Goal: Task Accomplishment & Management: Manage account settings

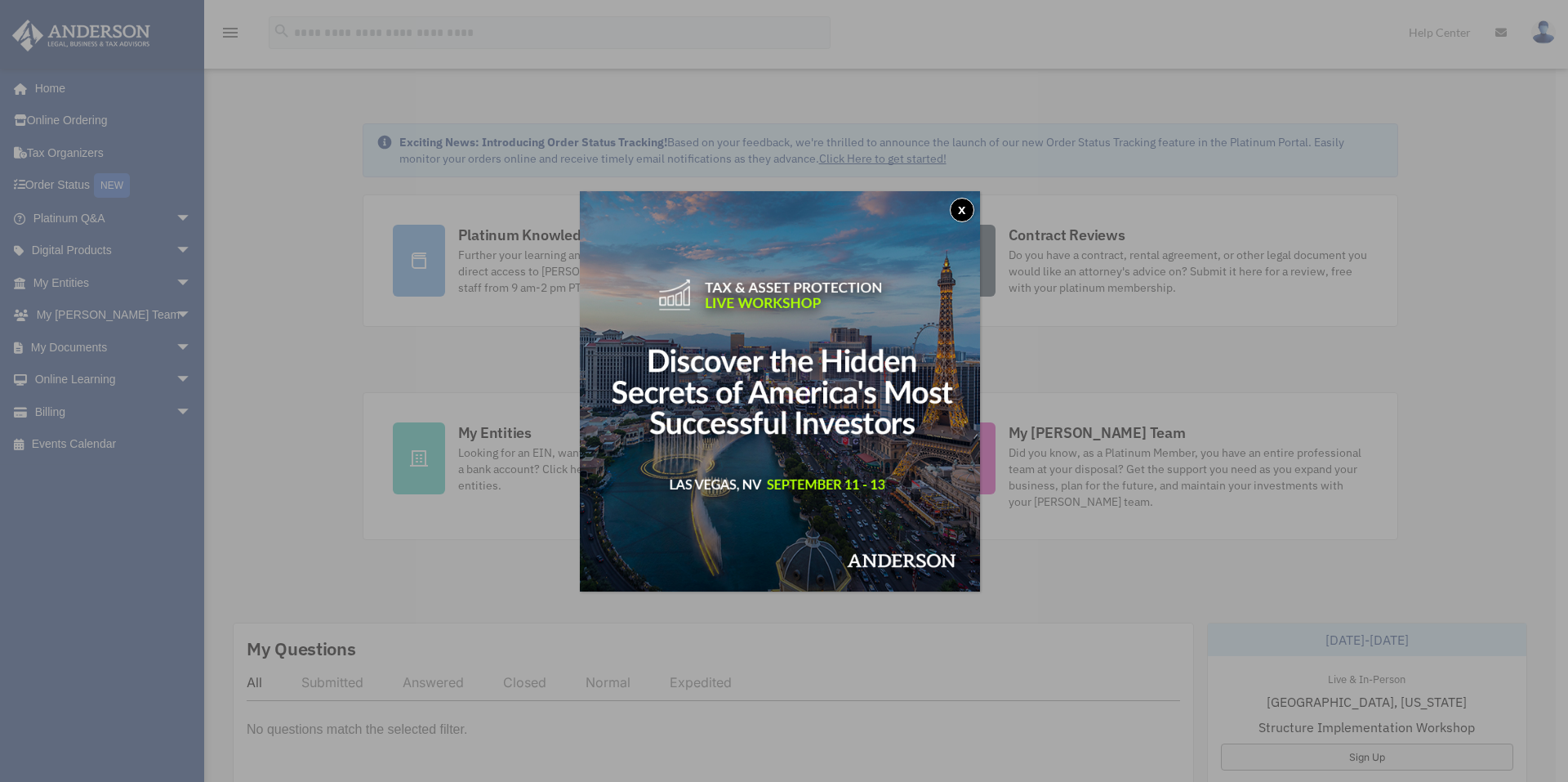
click at [966, 207] on button "x" at bounding box center [962, 209] width 25 height 25
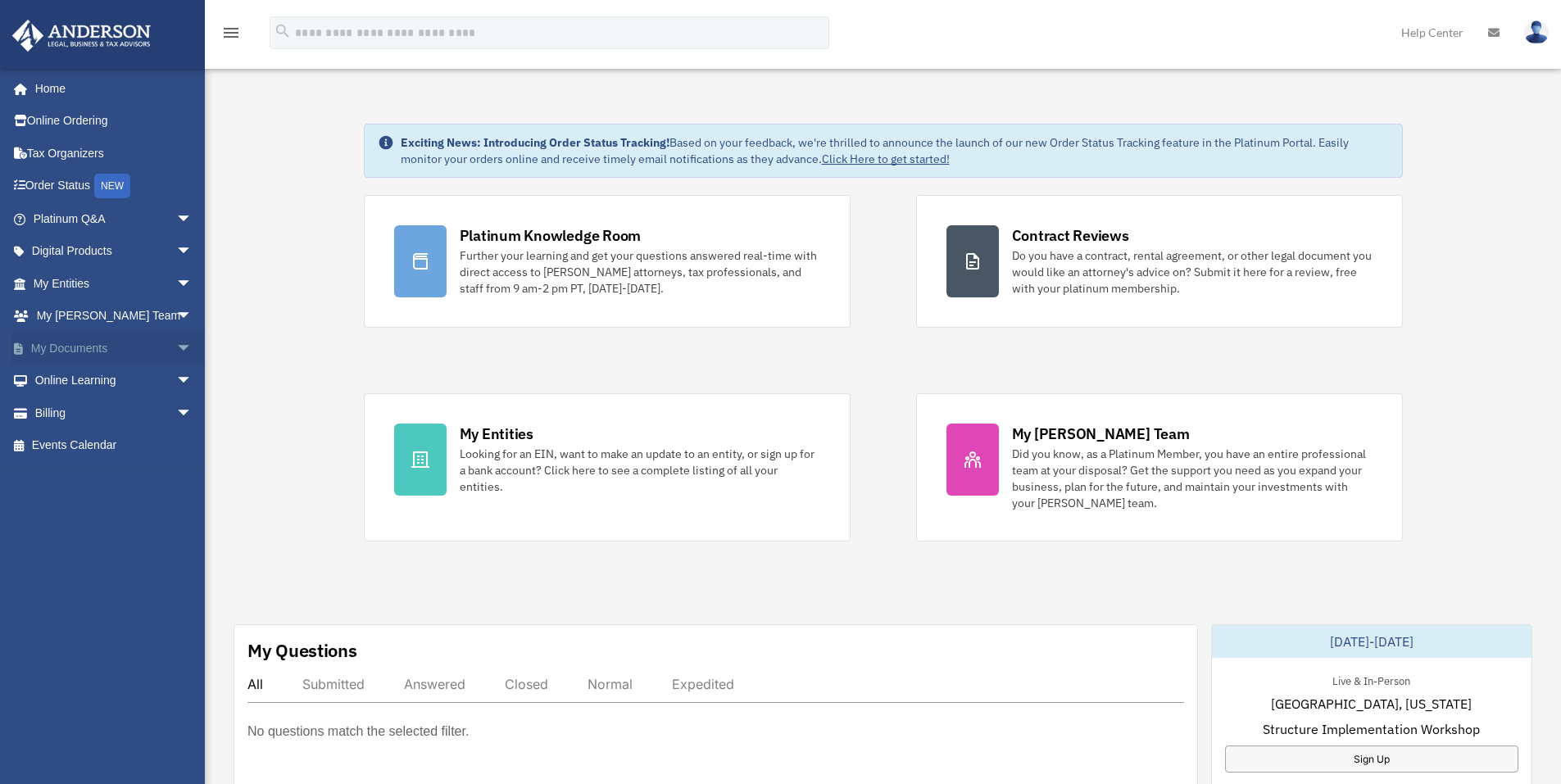
click at [48, 343] on link "My Documents arrow_drop_down" at bounding box center [114, 348] width 206 height 33
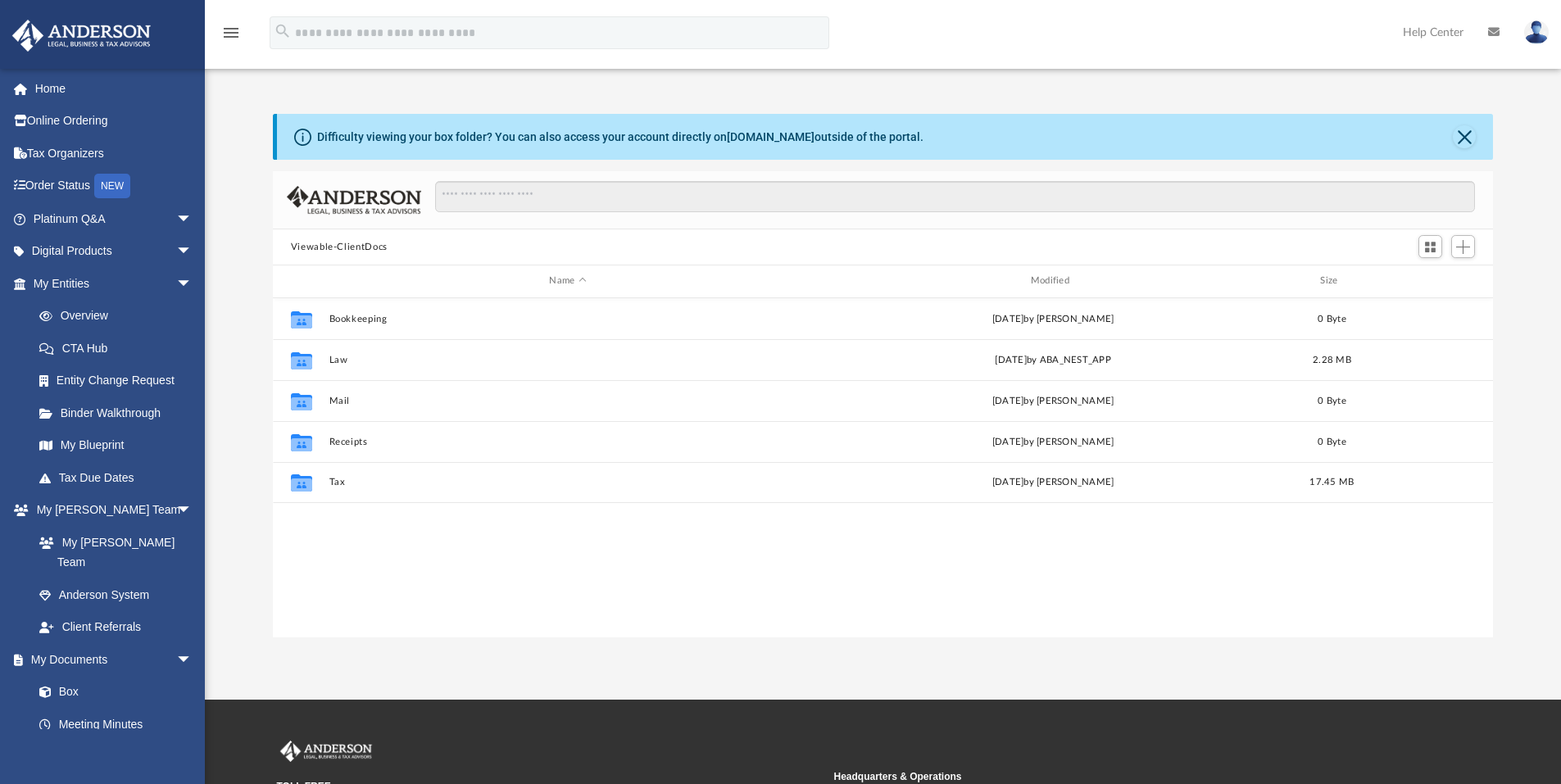
scroll to position [360, 1207]
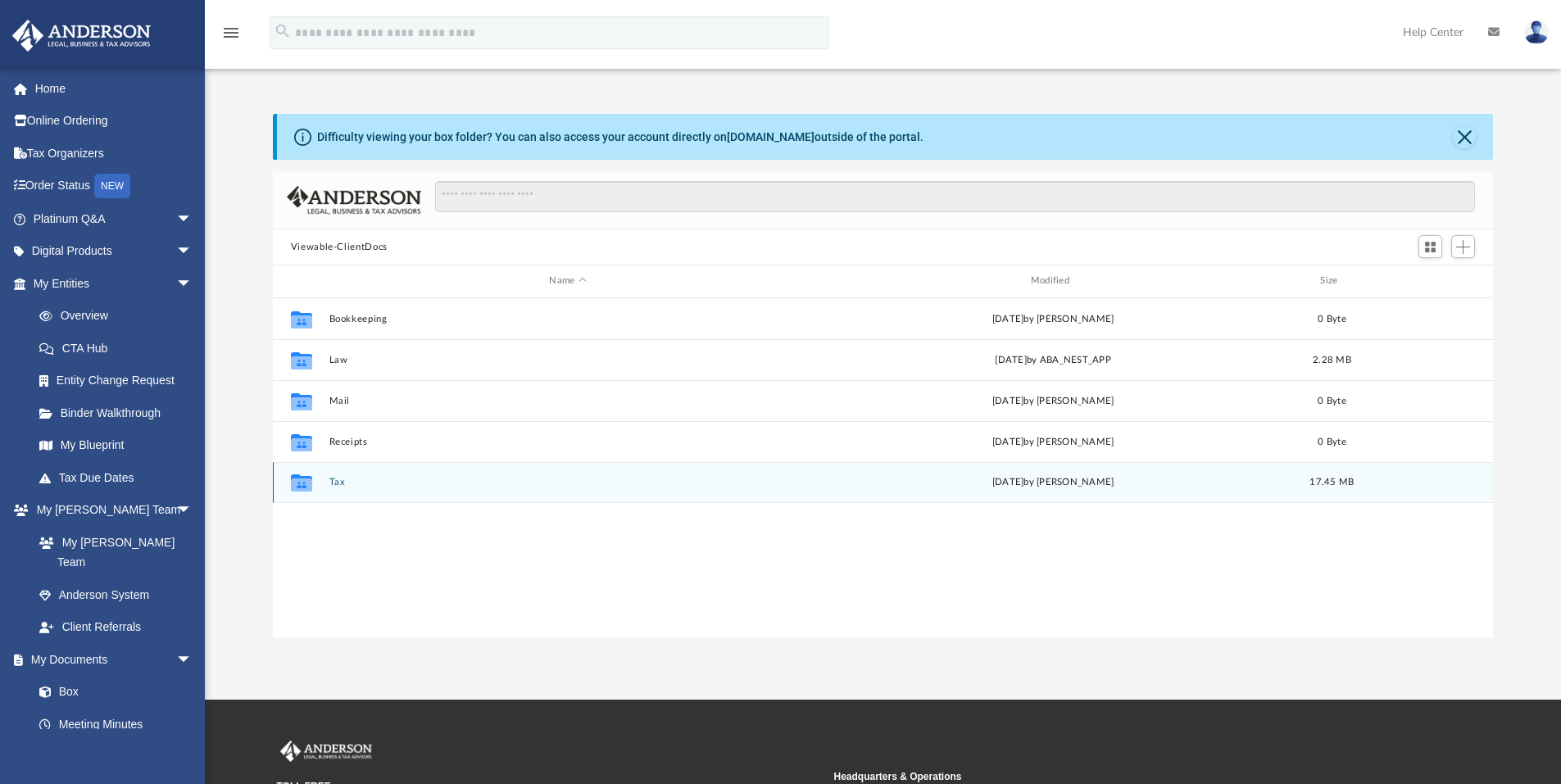
click at [291, 490] on icon "Collaborated Folder" at bounding box center [302, 482] width 27 height 27
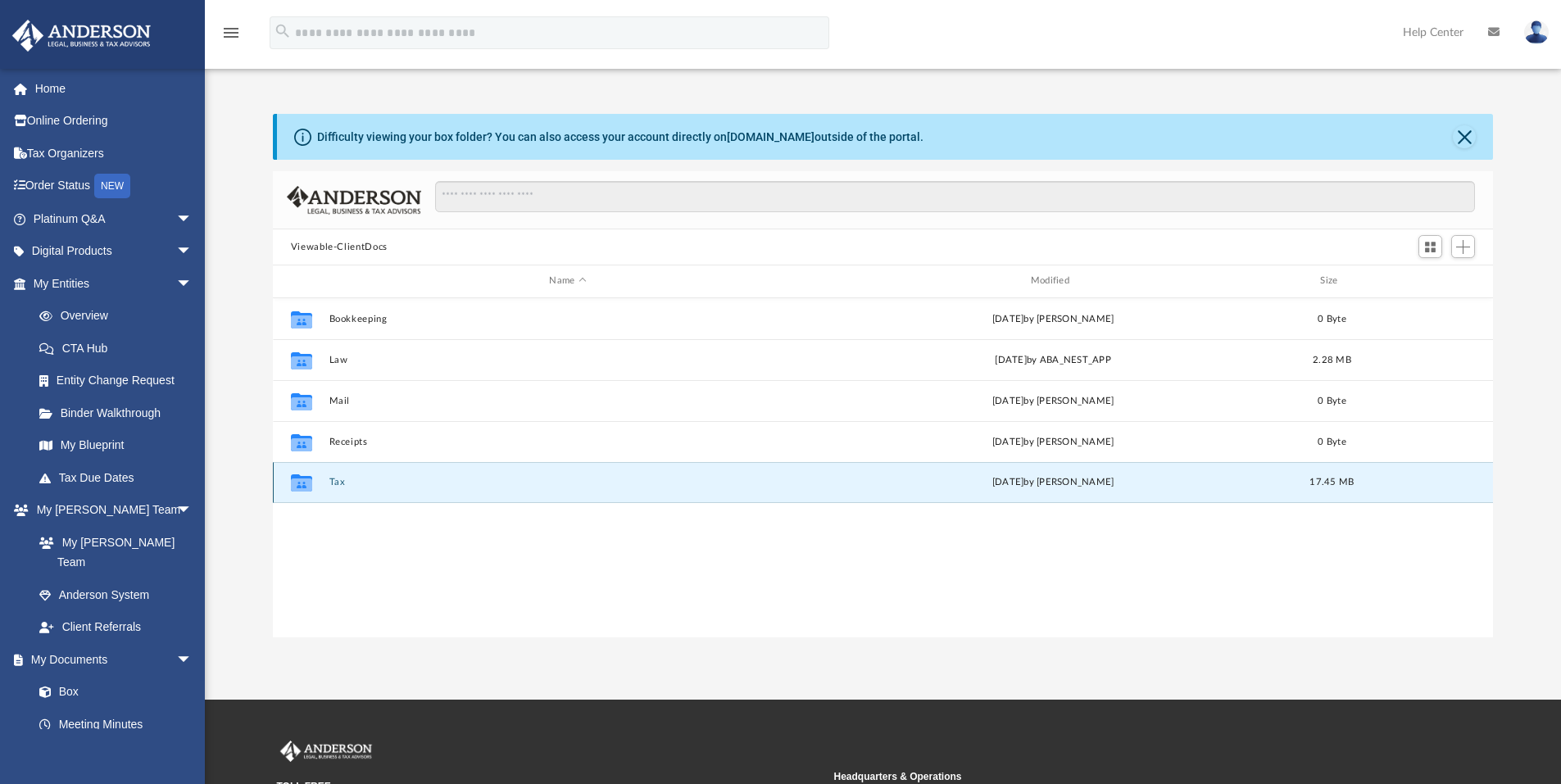
click at [307, 486] on icon "grid" at bounding box center [302, 485] width 22 height 13
click at [1085, 474] on div "Collaborated Folder Tax Thu Jul 17 2025 by Adolfo Ceniza 17.45 MB" at bounding box center [883, 483] width 1221 height 41
click at [296, 483] on icon "grid" at bounding box center [302, 485] width 22 height 13
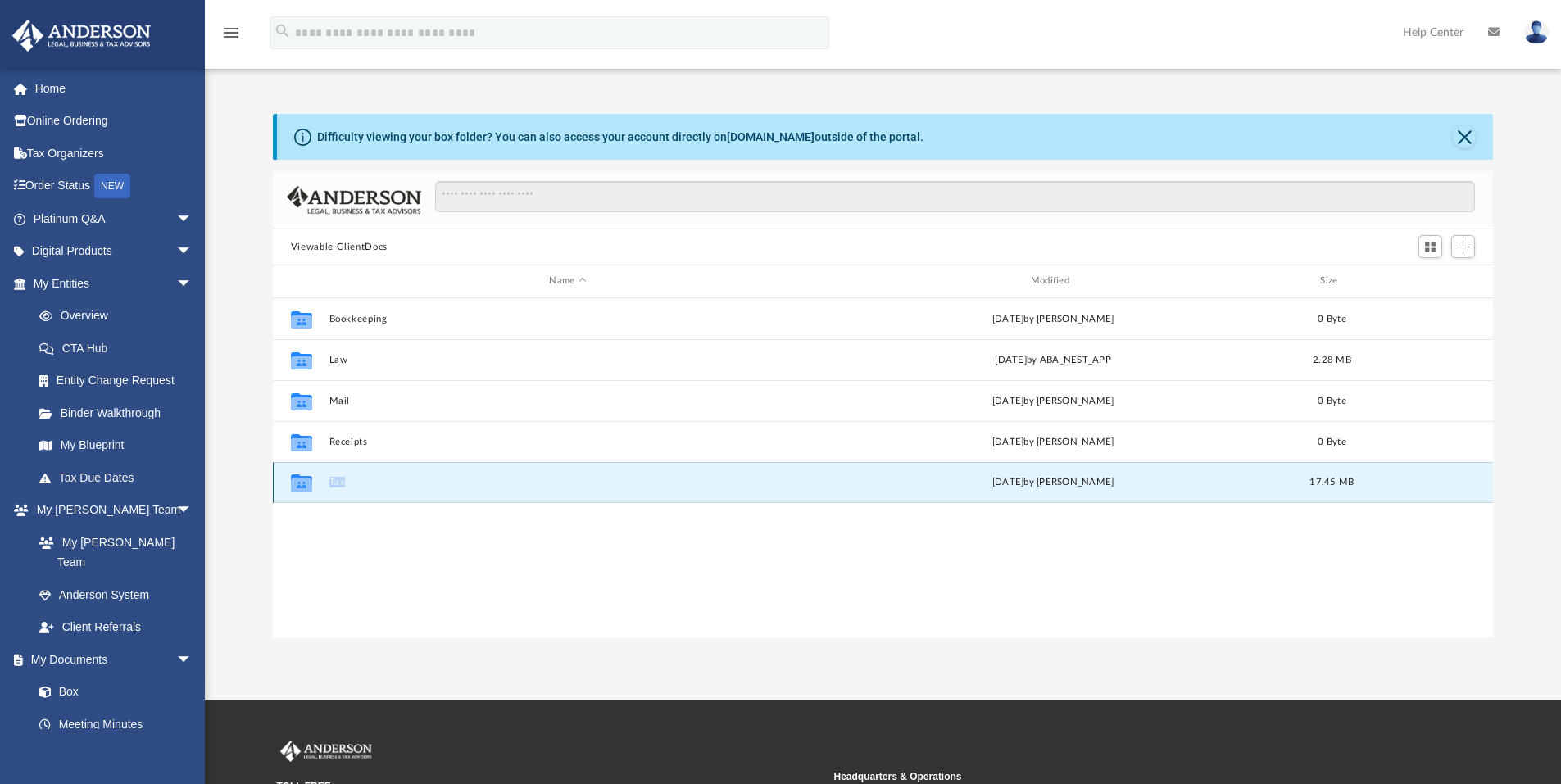
click at [297, 483] on icon "grid" at bounding box center [302, 485] width 22 height 13
drag, startPoint x: 297, startPoint y: 483, endPoint x: 343, endPoint y: 483, distance: 46.0
click at [343, 483] on button "Tax" at bounding box center [567, 482] width 478 height 11
drag, startPoint x: 343, startPoint y: 483, endPoint x: 300, endPoint y: 482, distance: 43.0
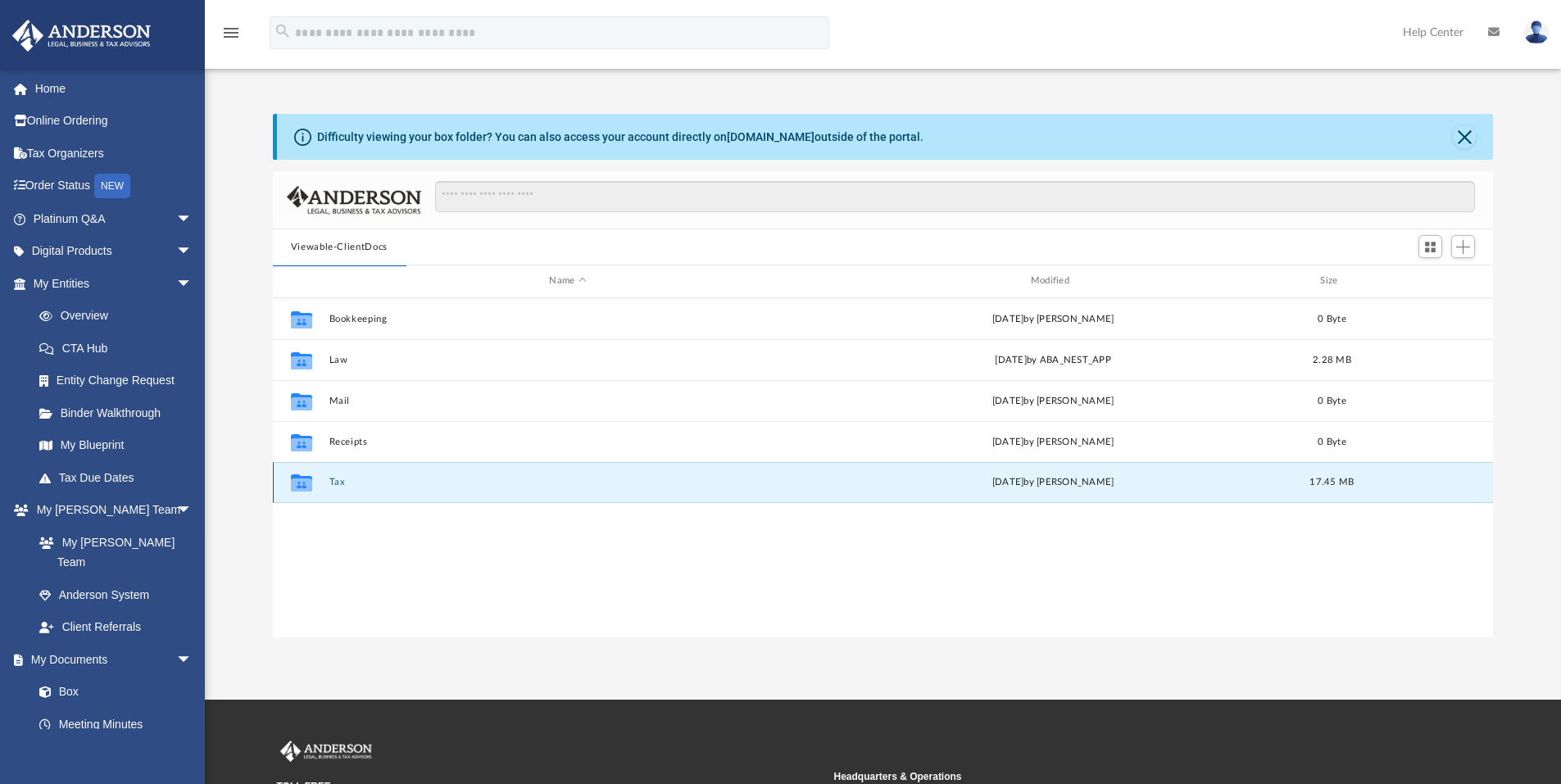
click at [304, 483] on icon "grid" at bounding box center [302, 482] width 22 height 17
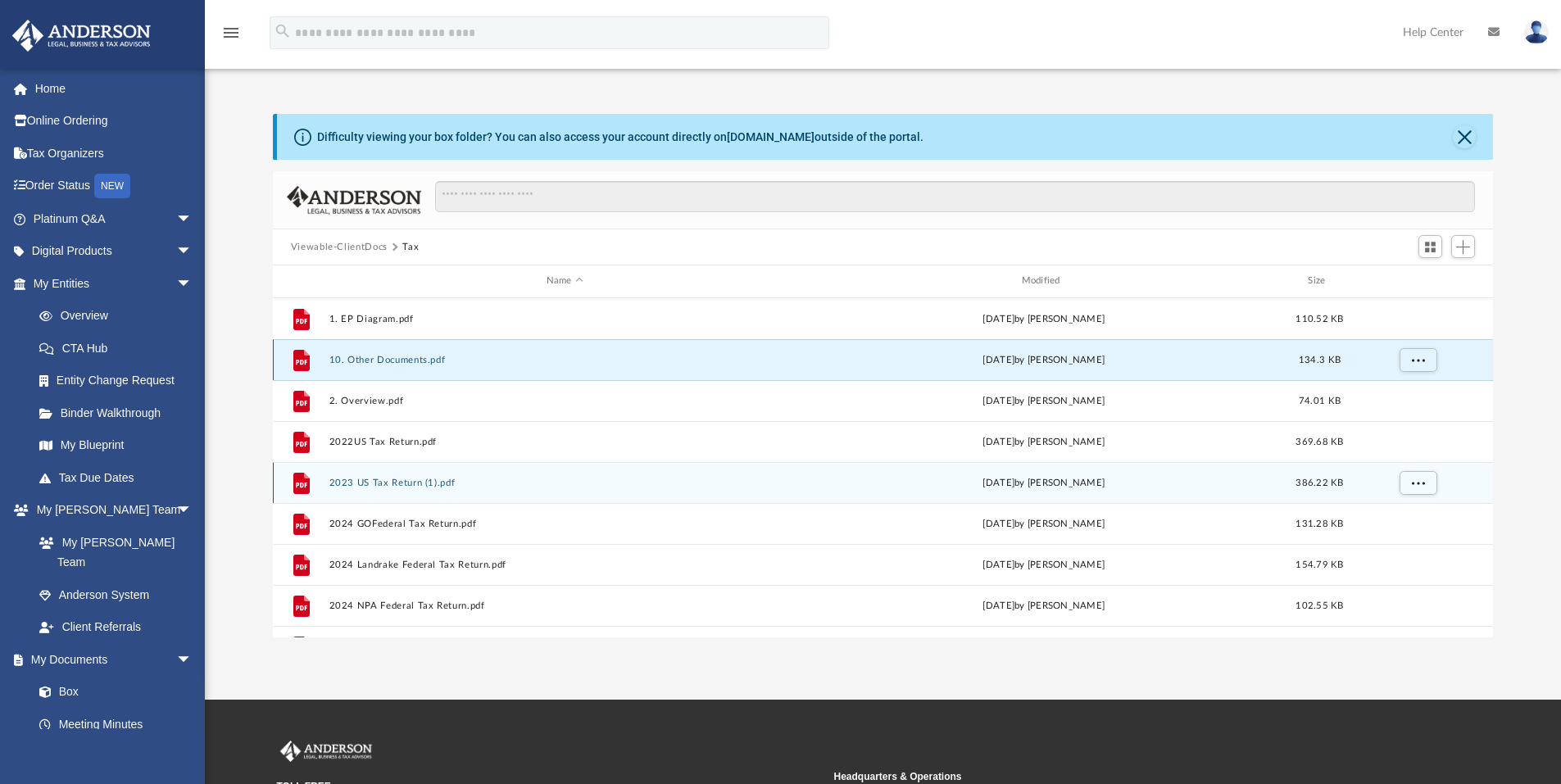
click at [391, 360] on button "10. Other Documents.pdf" at bounding box center [564, 359] width 472 height 11
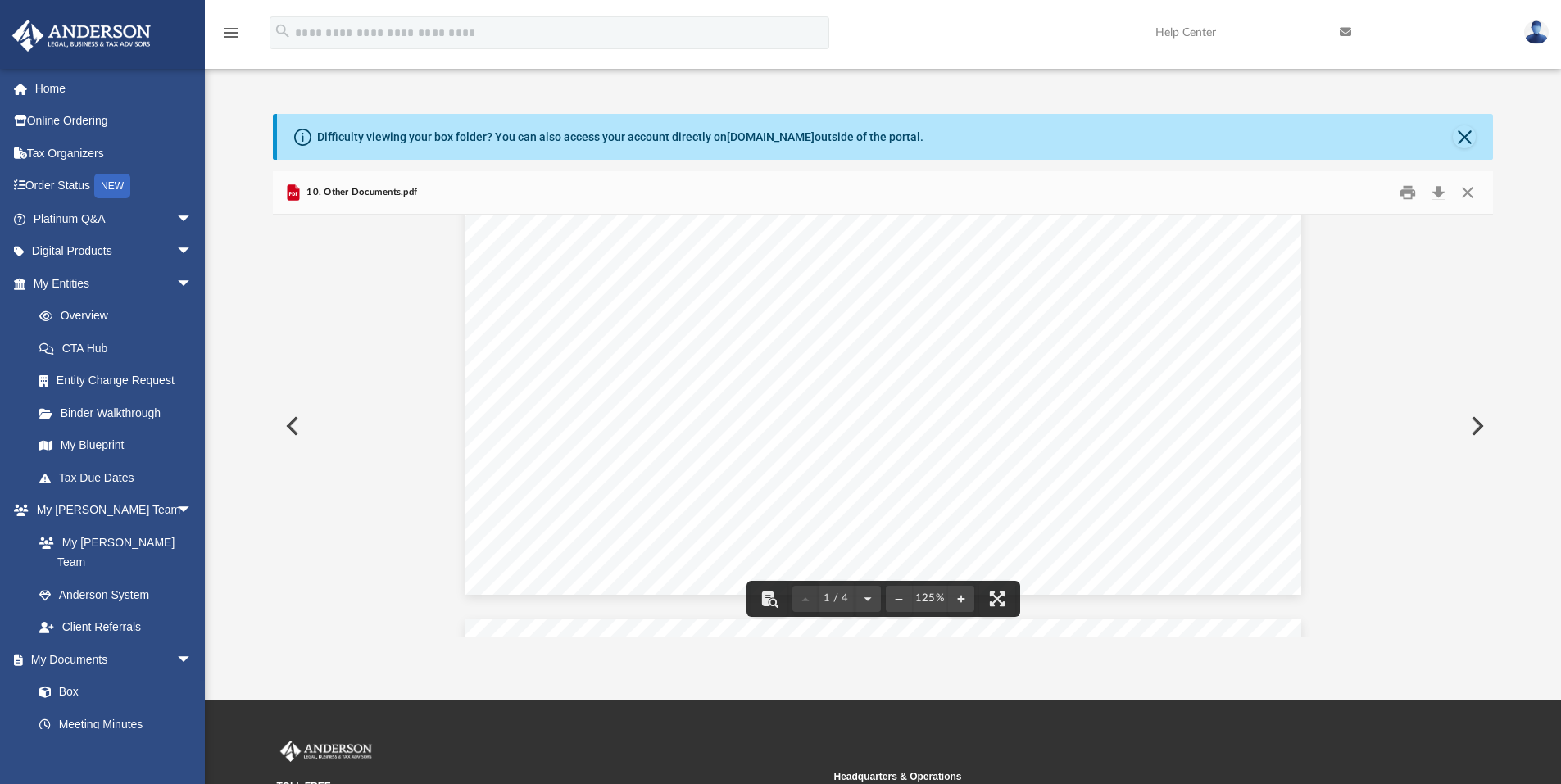
scroll to position [737, 0]
click at [1460, 429] on button "Preview" at bounding box center [1475, 425] width 36 height 46
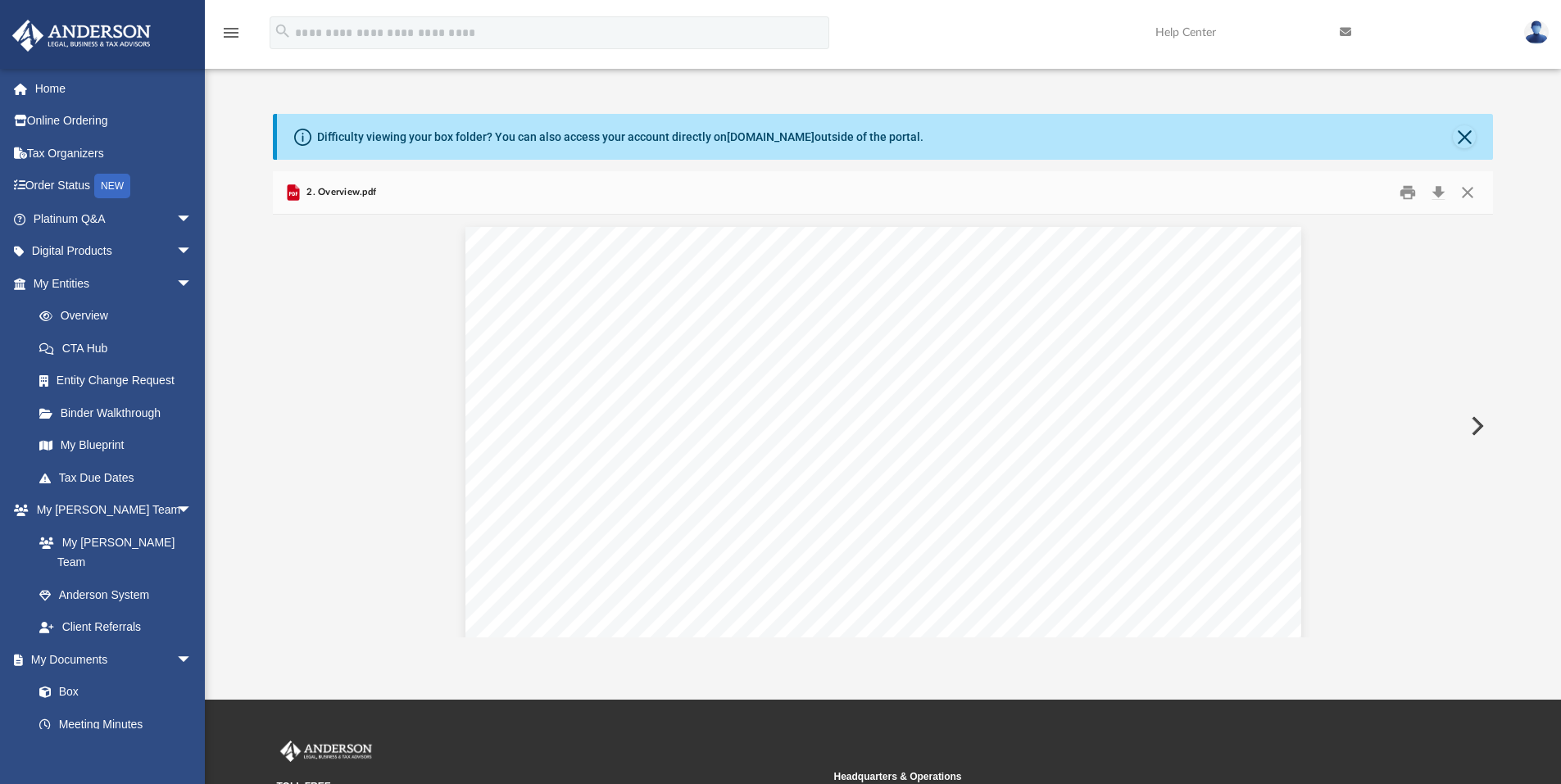
click at [1460, 429] on button "Preview" at bounding box center [1475, 425] width 36 height 46
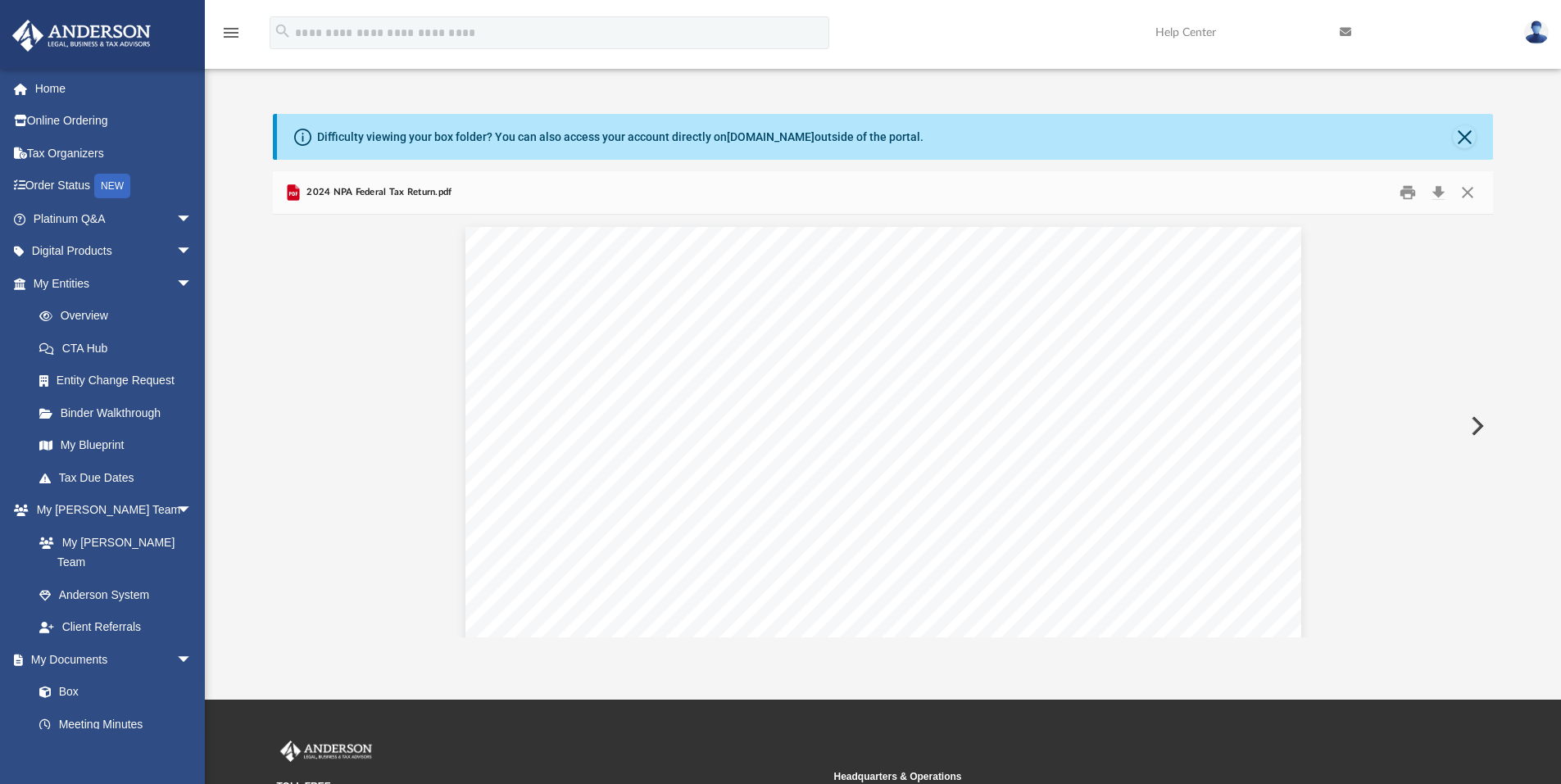
click at [1460, 429] on button "Preview" at bounding box center [1475, 425] width 36 height 46
click at [1474, 429] on button "Preview" at bounding box center [1475, 425] width 36 height 46
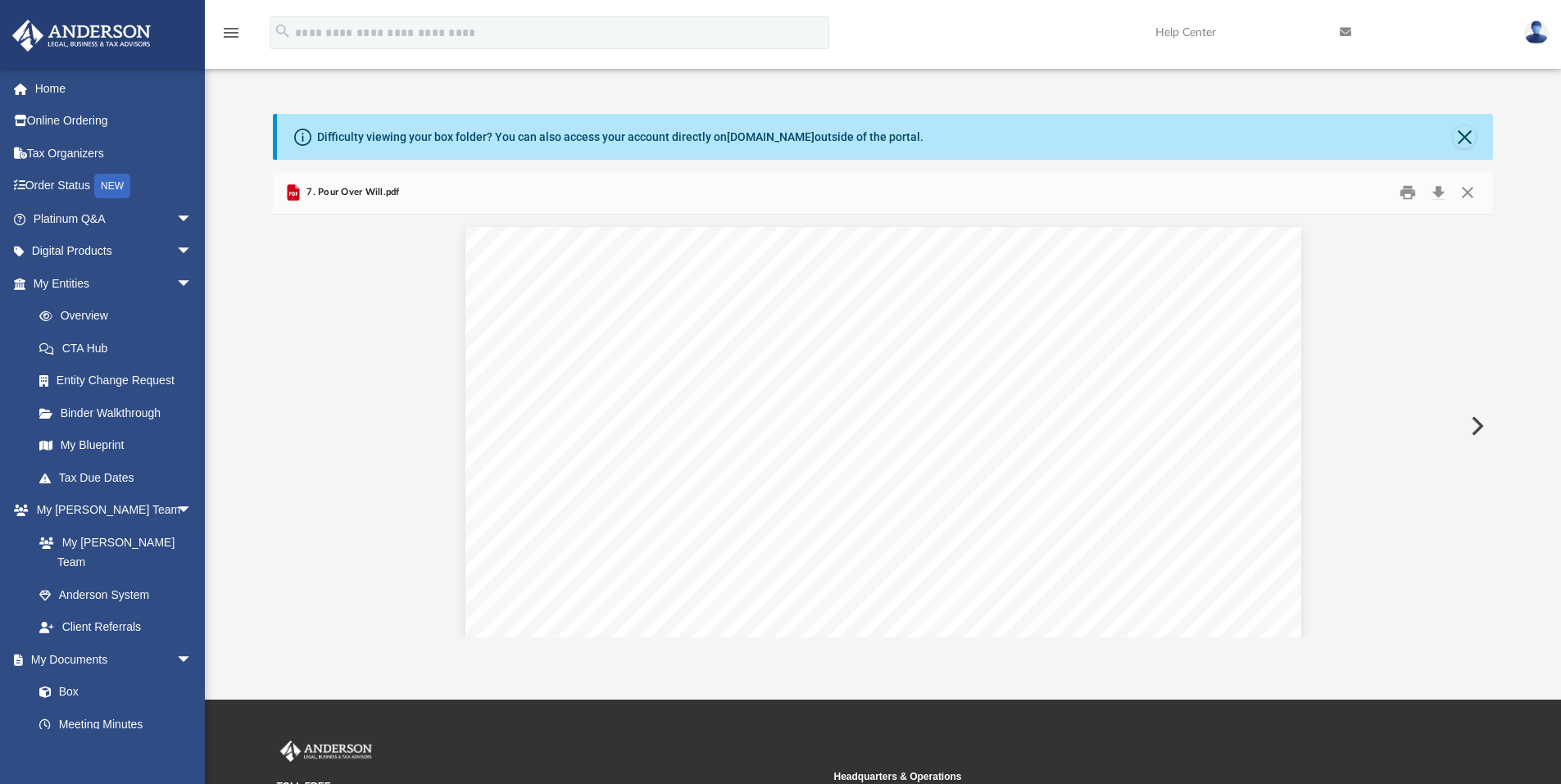
click at [1474, 429] on button "Preview" at bounding box center [1475, 425] width 36 height 46
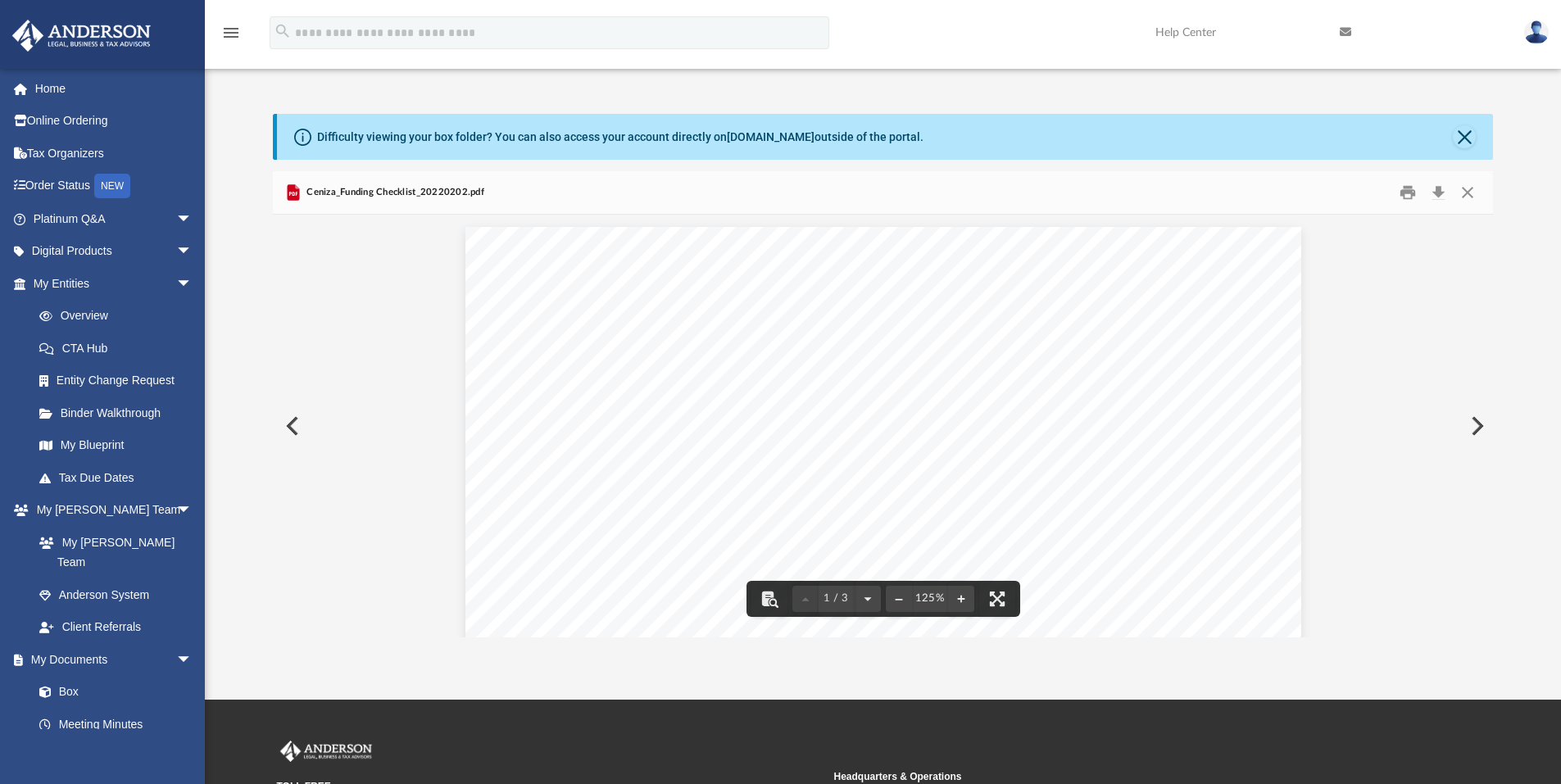
click at [1469, 417] on button "Preview" at bounding box center [1475, 425] width 36 height 46
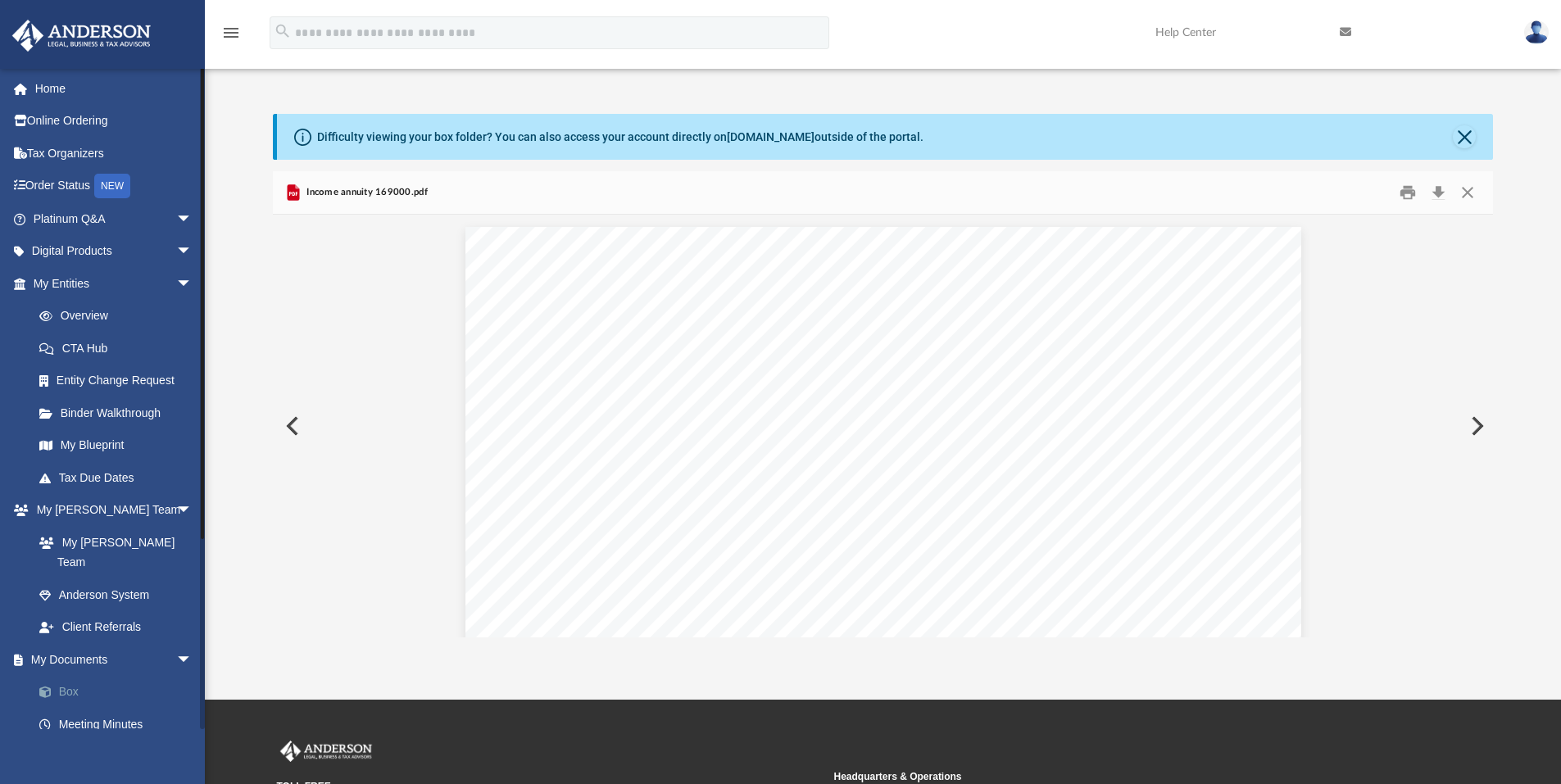
click at [68, 676] on link "Box" at bounding box center [119, 691] width 194 height 33
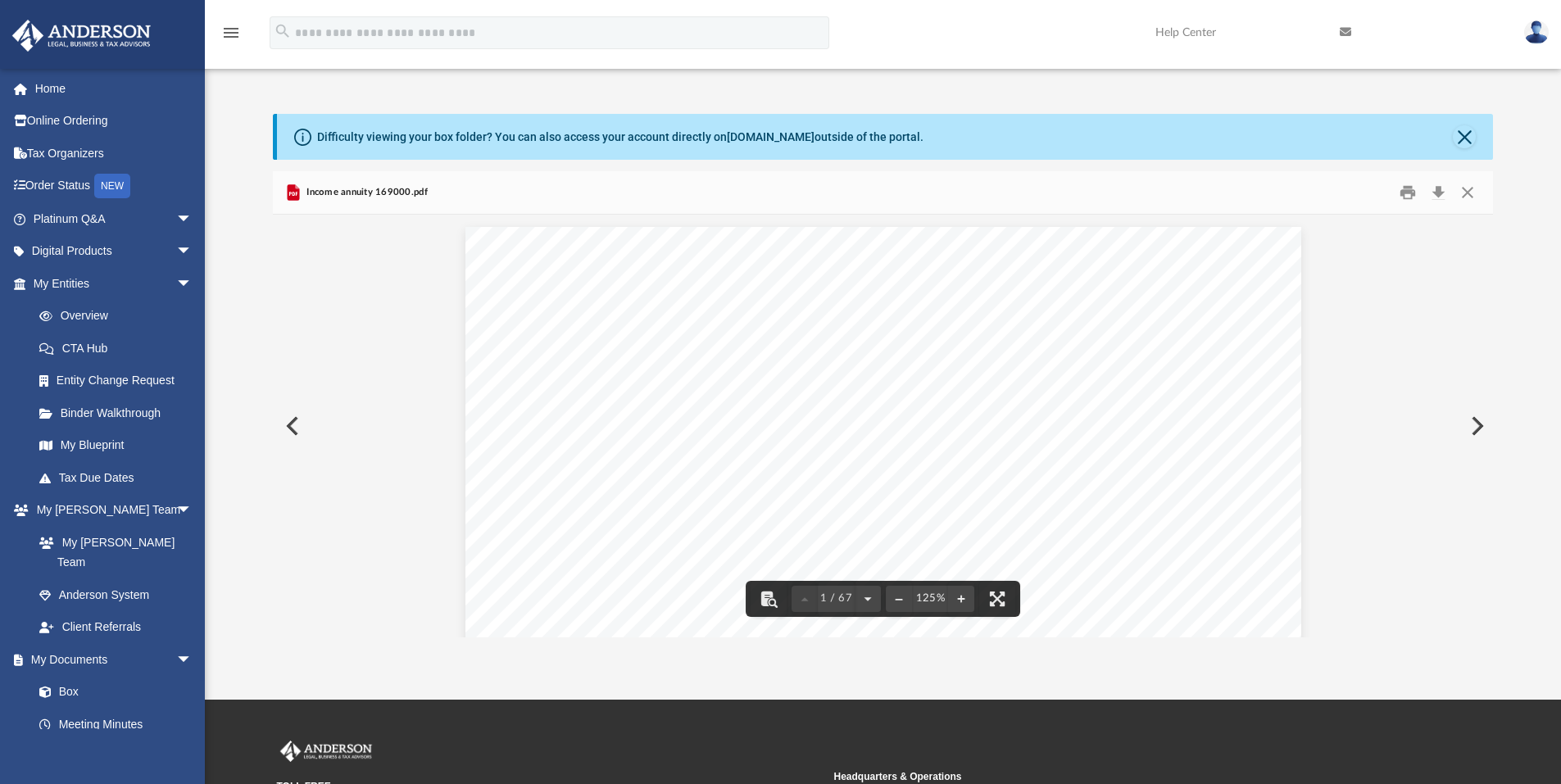
scroll to position [82, 0]
click at [74, 676] on link "Box" at bounding box center [119, 691] width 194 height 33
click at [869, 602] on button "File preview" at bounding box center [867, 598] width 27 height 36
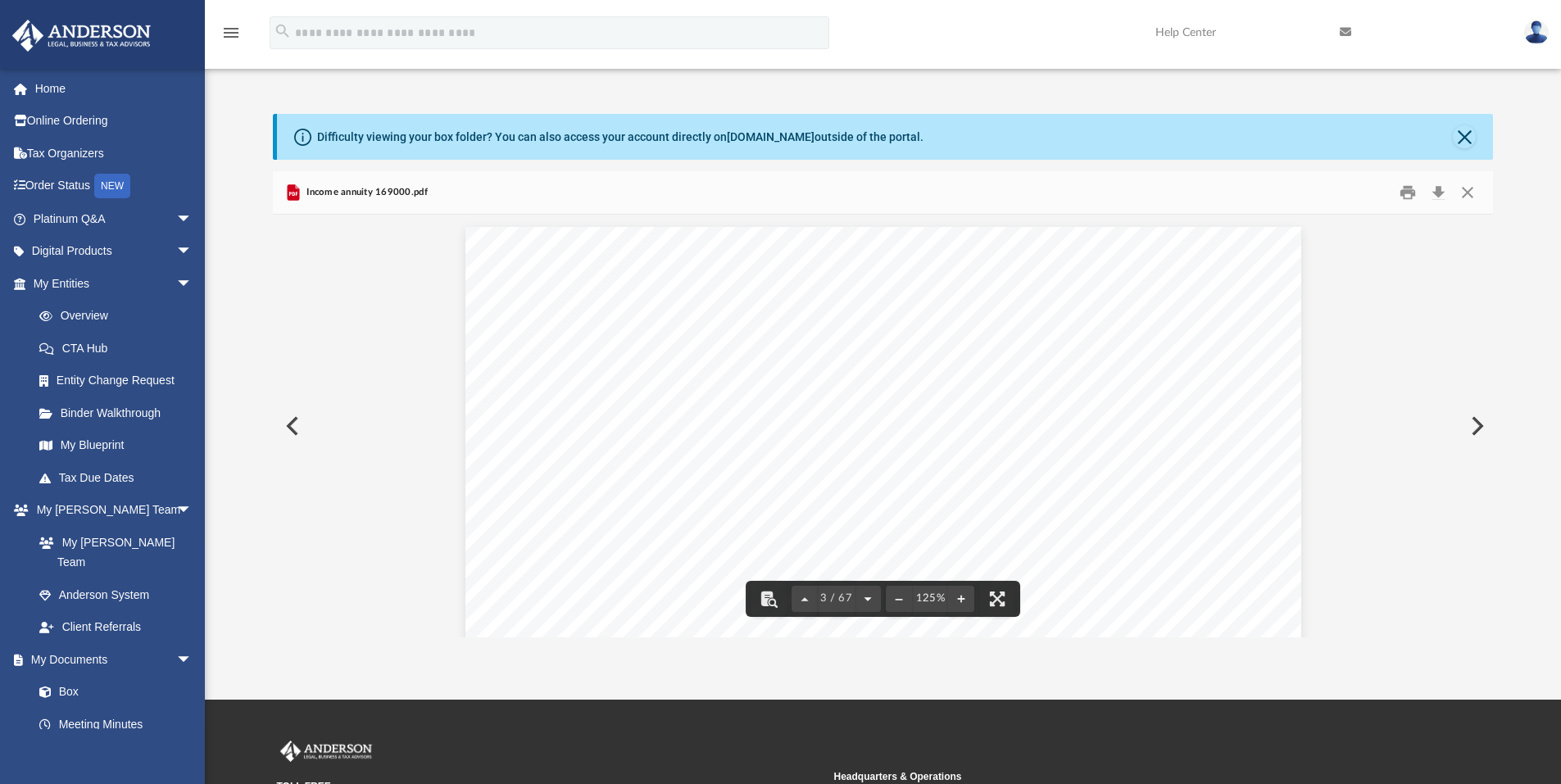
click at [869, 602] on button "File preview" at bounding box center [867, 598] width 27 height 36
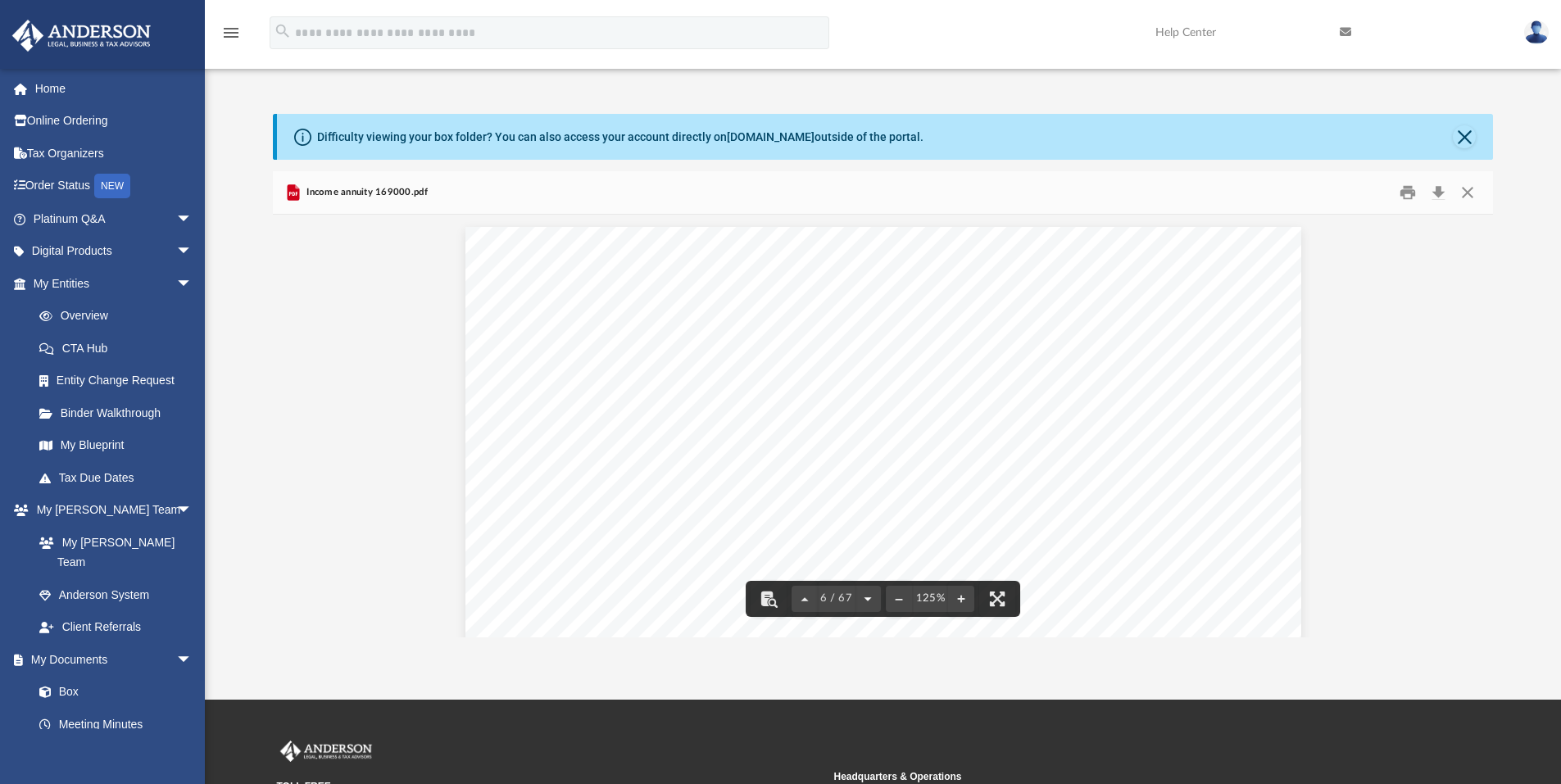
click at [869, 602] on button "File preview" at bounding box center [867, 598] width 27 height 36
click at [868, 603] on button "File preview" at bounding box center [867, 598] width 27 height 36
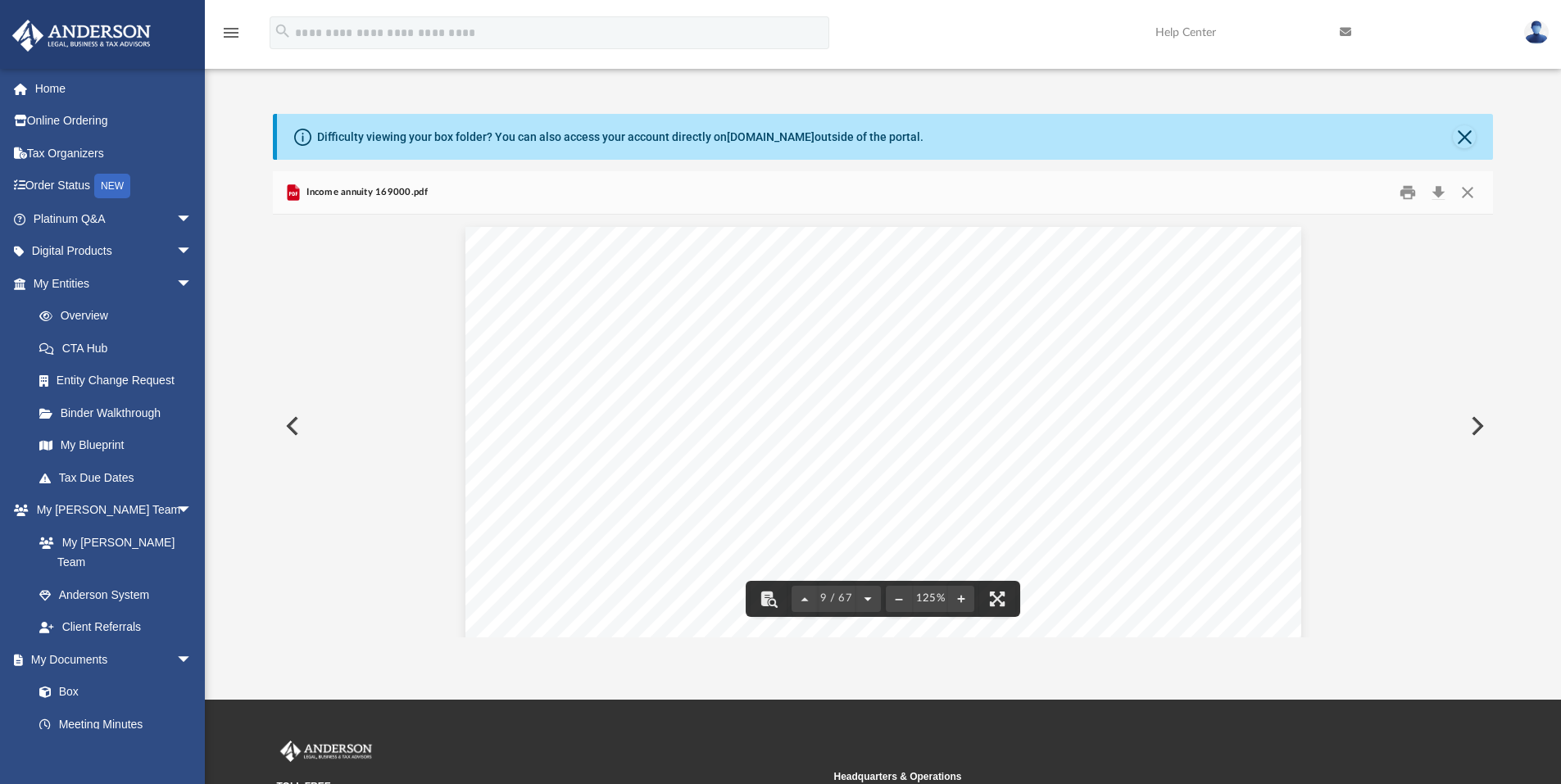
click at [867, 605] on button "File preview" at bounding box center [867, 598] width 27 height 36
click at [867, 605] on button "File preview" at bounding box center [871, 598] width 27 height 36
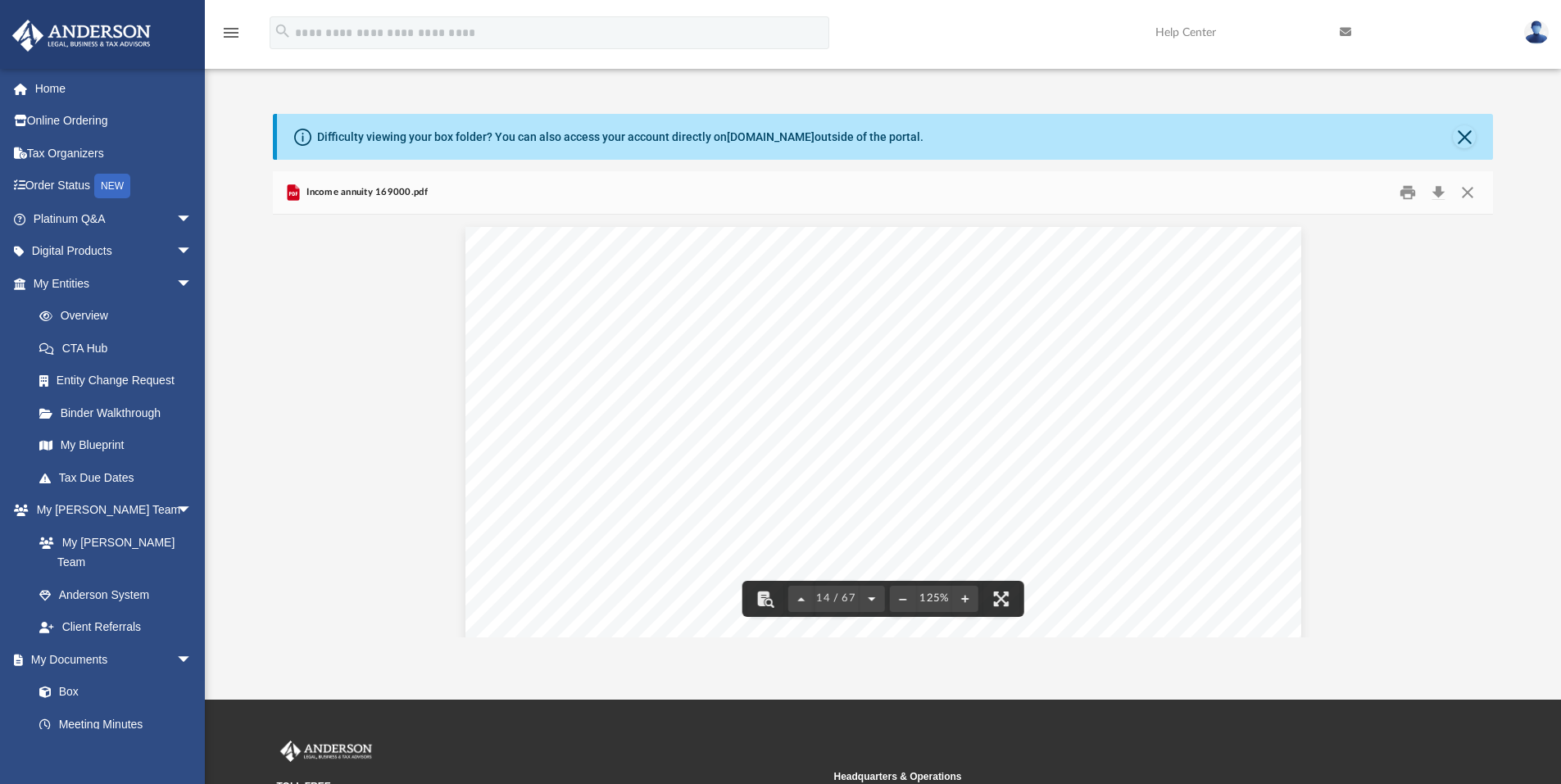
click at [867, 605] on button "File preview" at bounding box center [871, 598] width 27 height 36
click at [1486, 425] on button "Preview" at bounding box center [1475, 425] width 36 height 46
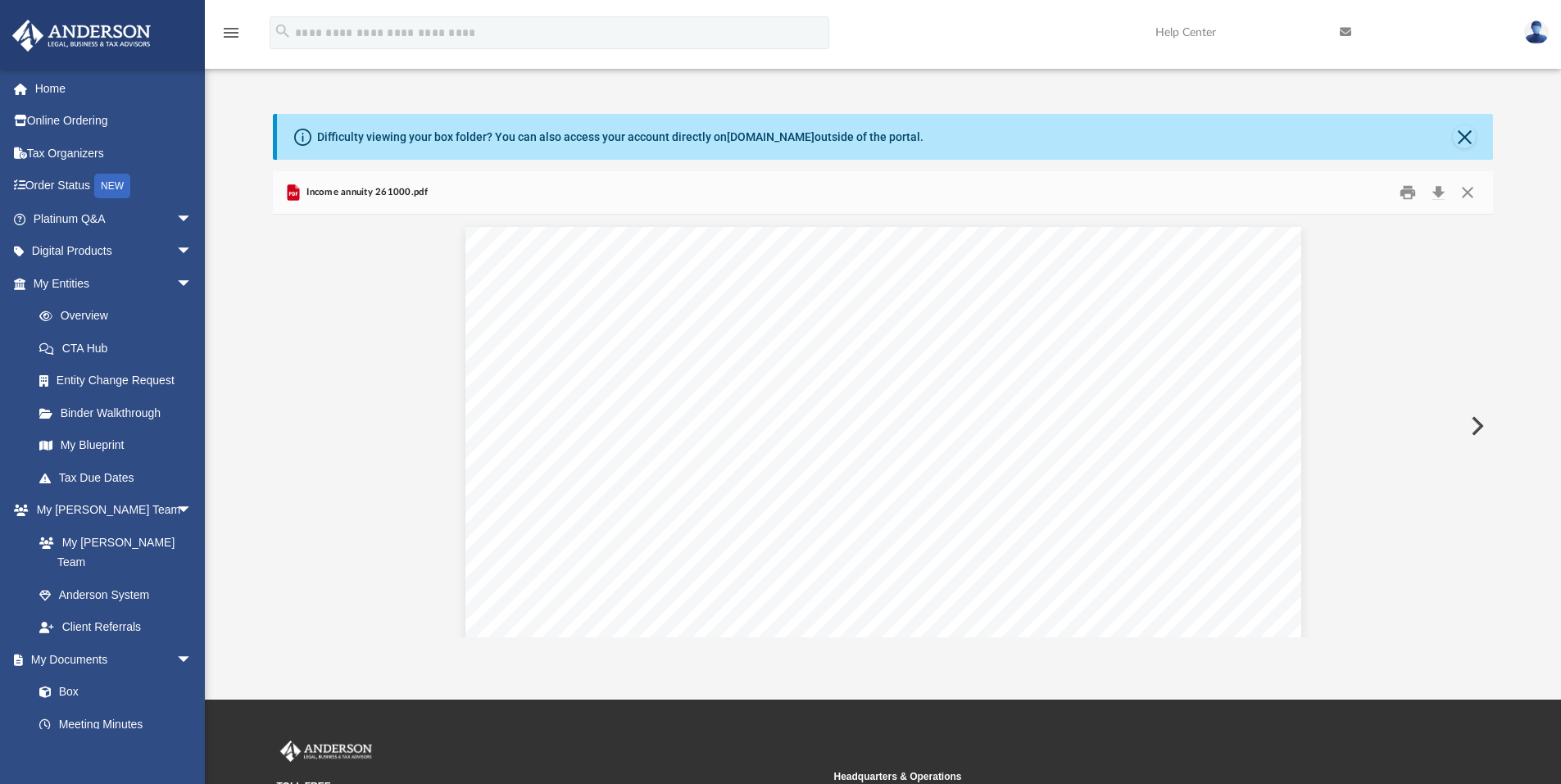
click at [1486, 425] on button "Preview" at bounding box center [1475, 425] width 36 height 46
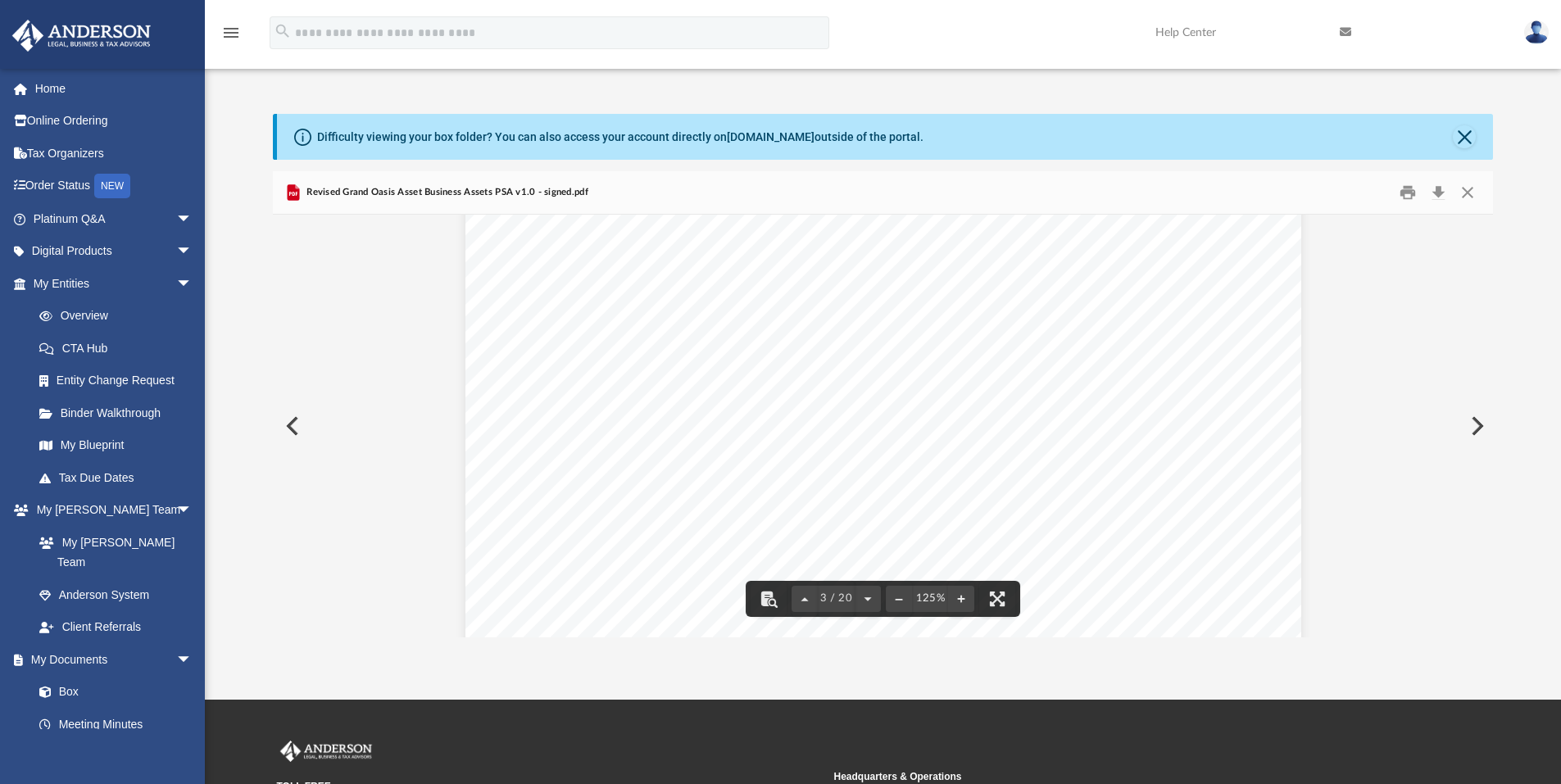
scroll to position [2620, 0]
click at [1474, 429] on button "Preview" at bounding box center [1475, 425] width 36 height 46
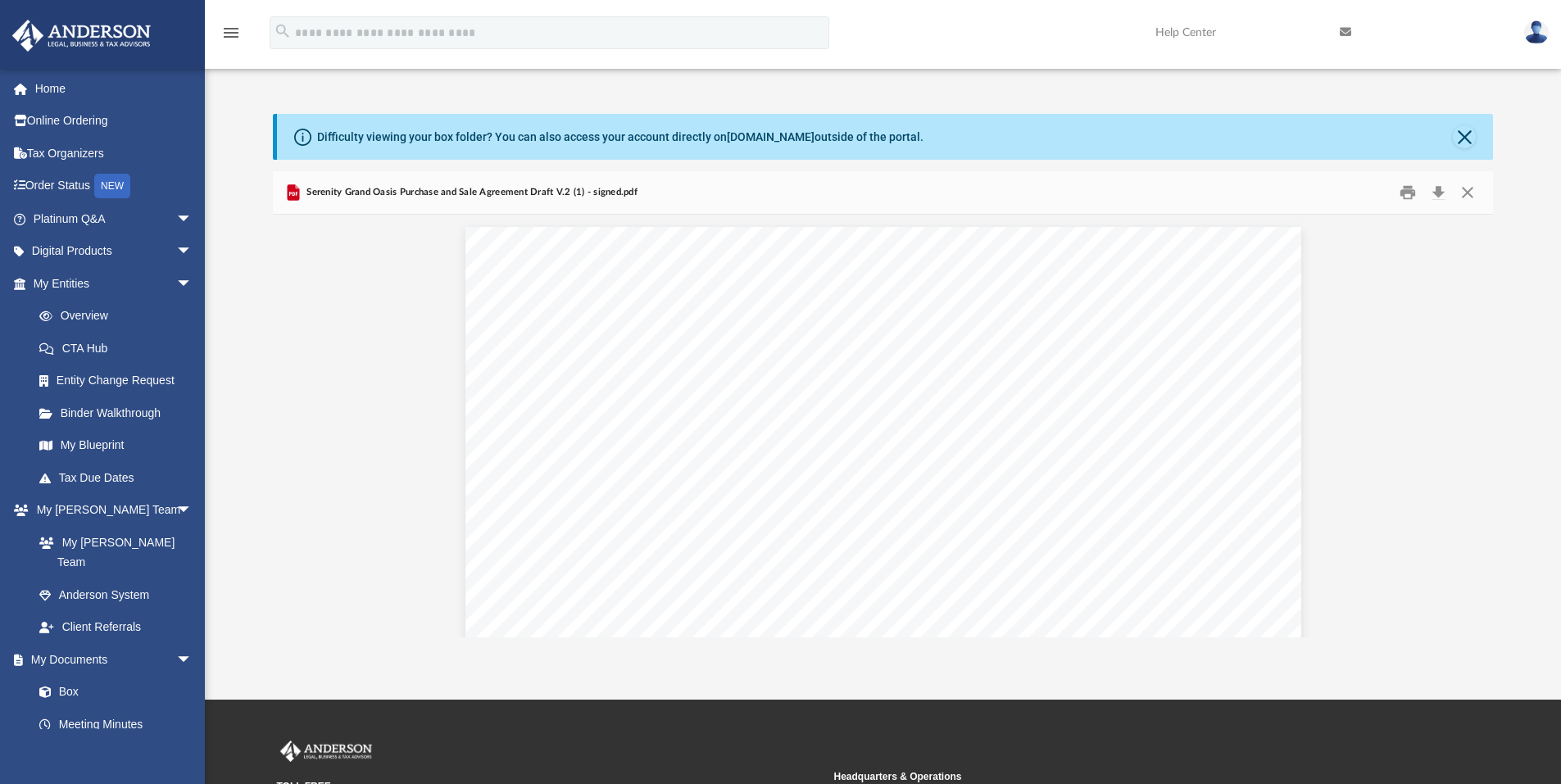
click at [90, 643] on link "My Documents arrow_drop_down" at bounding box center [114, 659] width 206 height 33
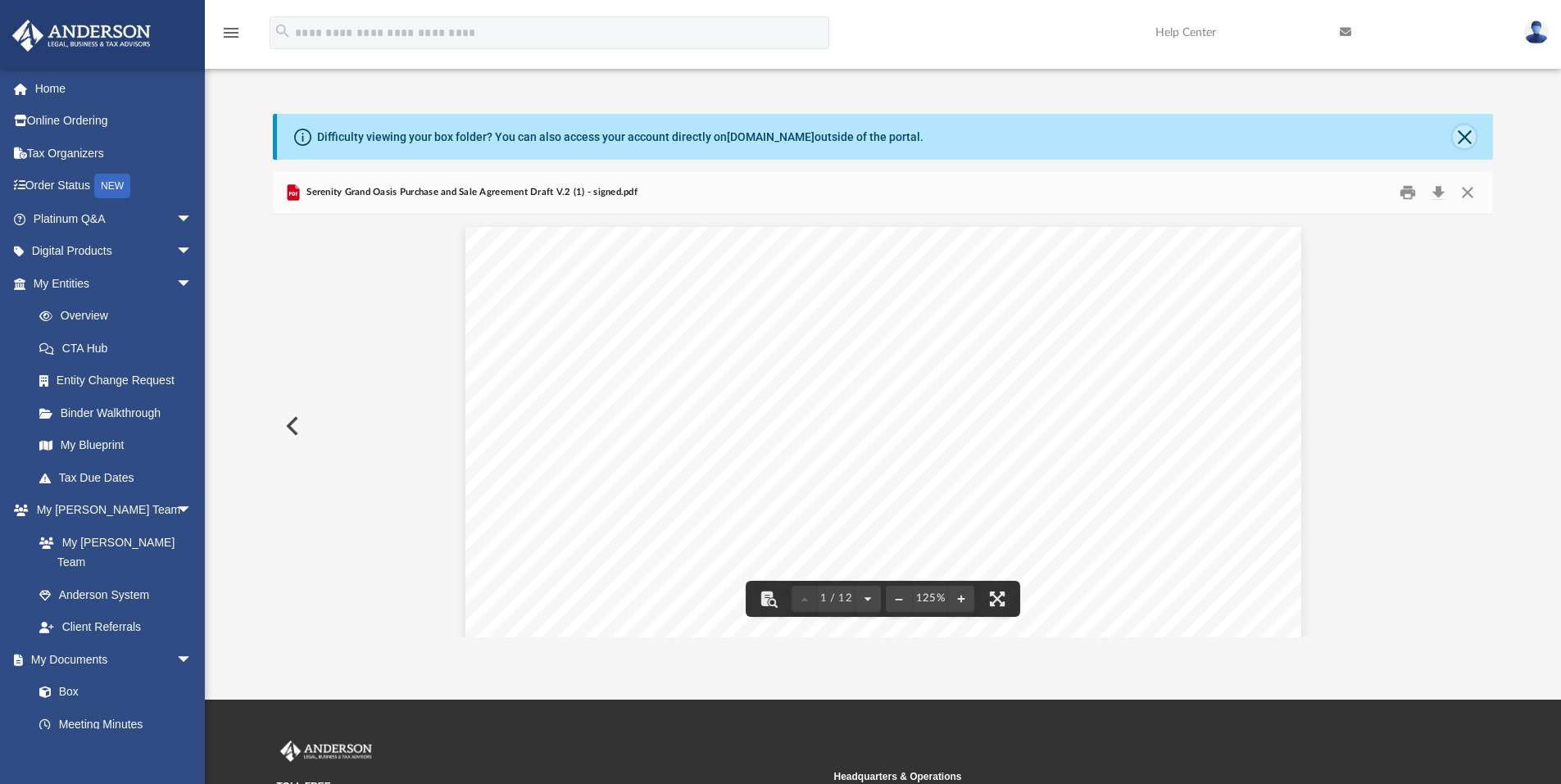
click at [1464, 134] on button "Close" at bounding box center [1463, 136] width 23 height 23
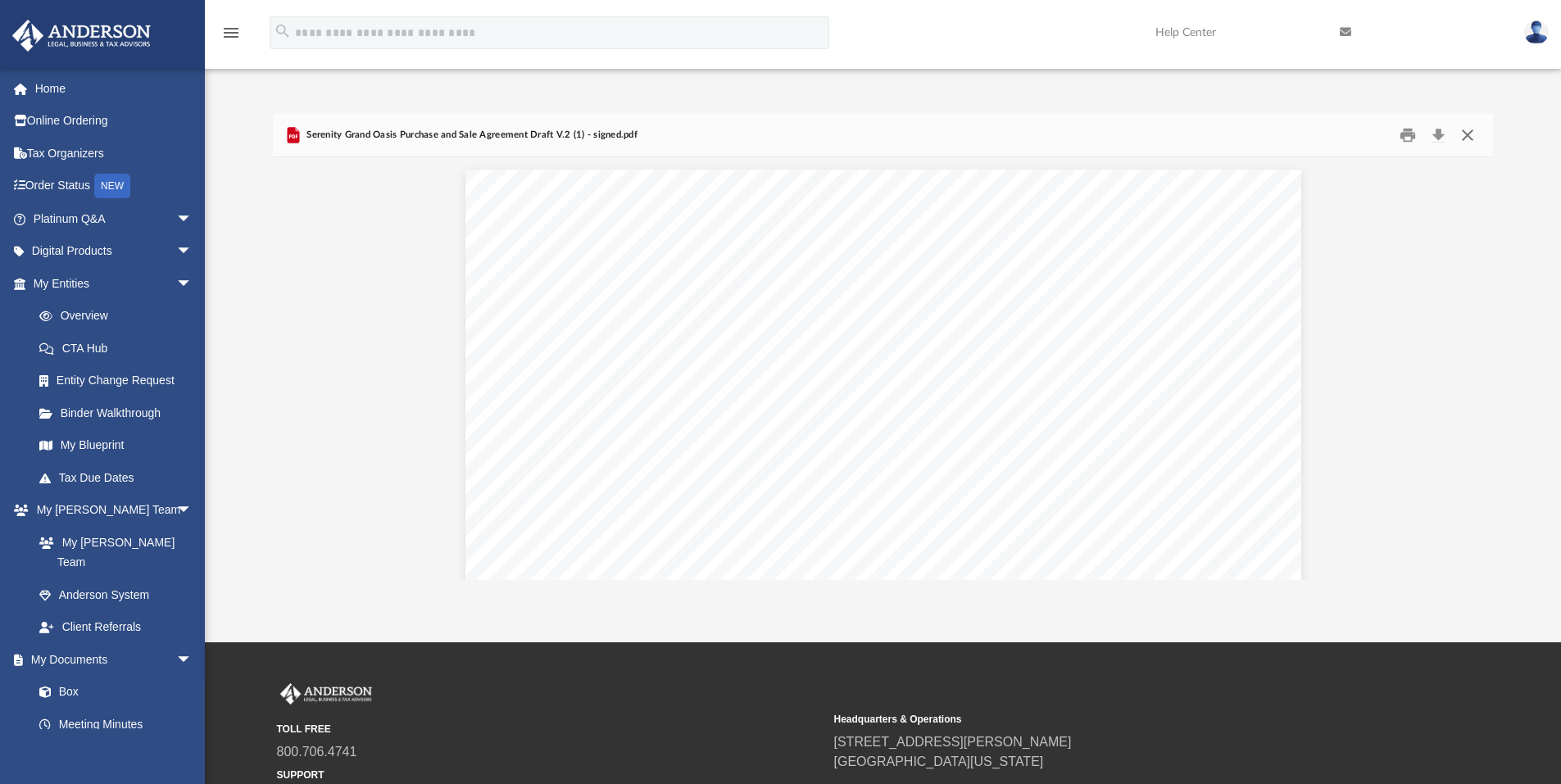
click at [1467, 134] on button "Close" at bounding box center [1467, 136] width 30 height 26
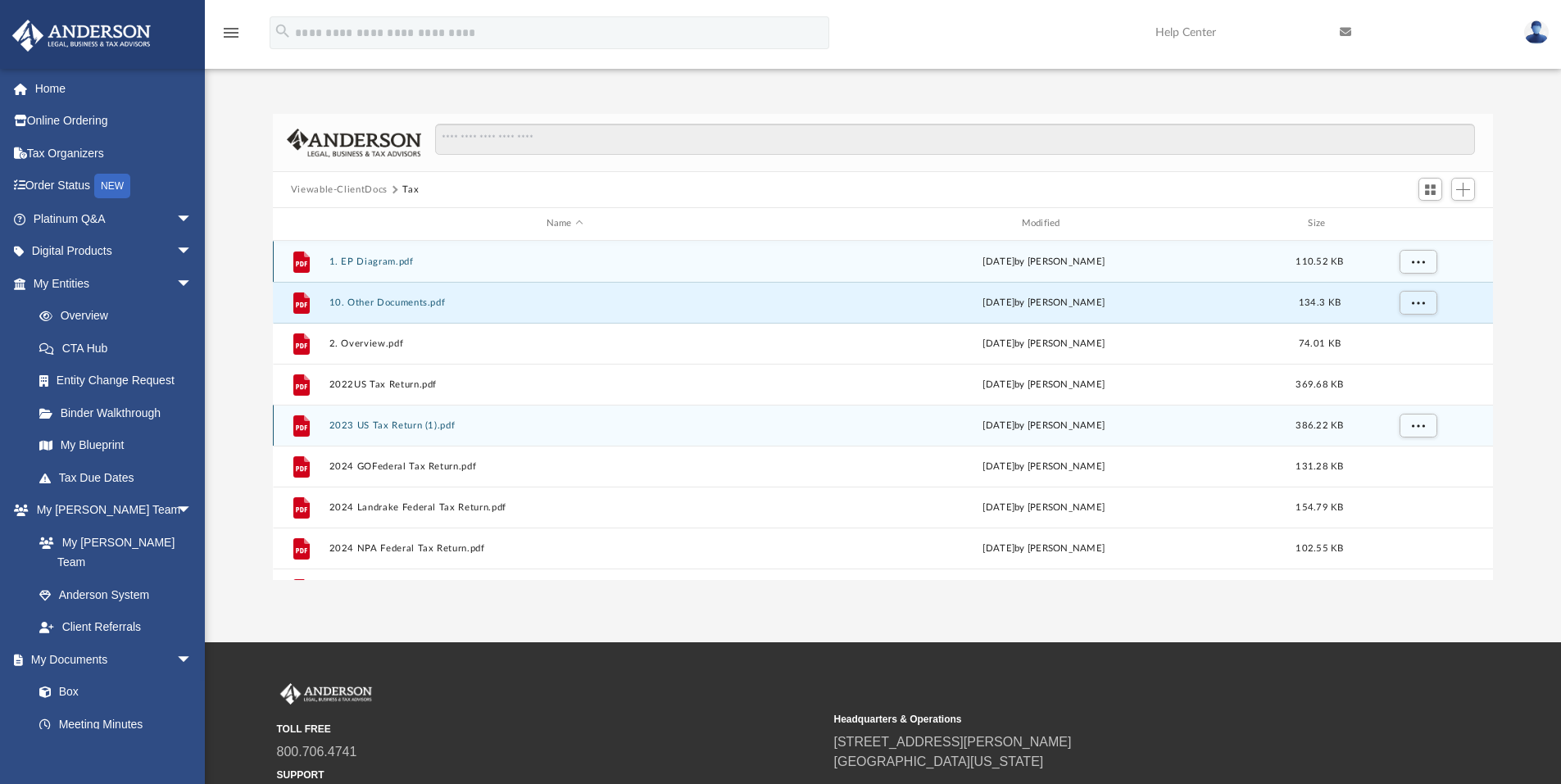
click at [347, 258] on button "1. EP Diagram.pdf" at bounding box center [564, 261] width 472 height 11
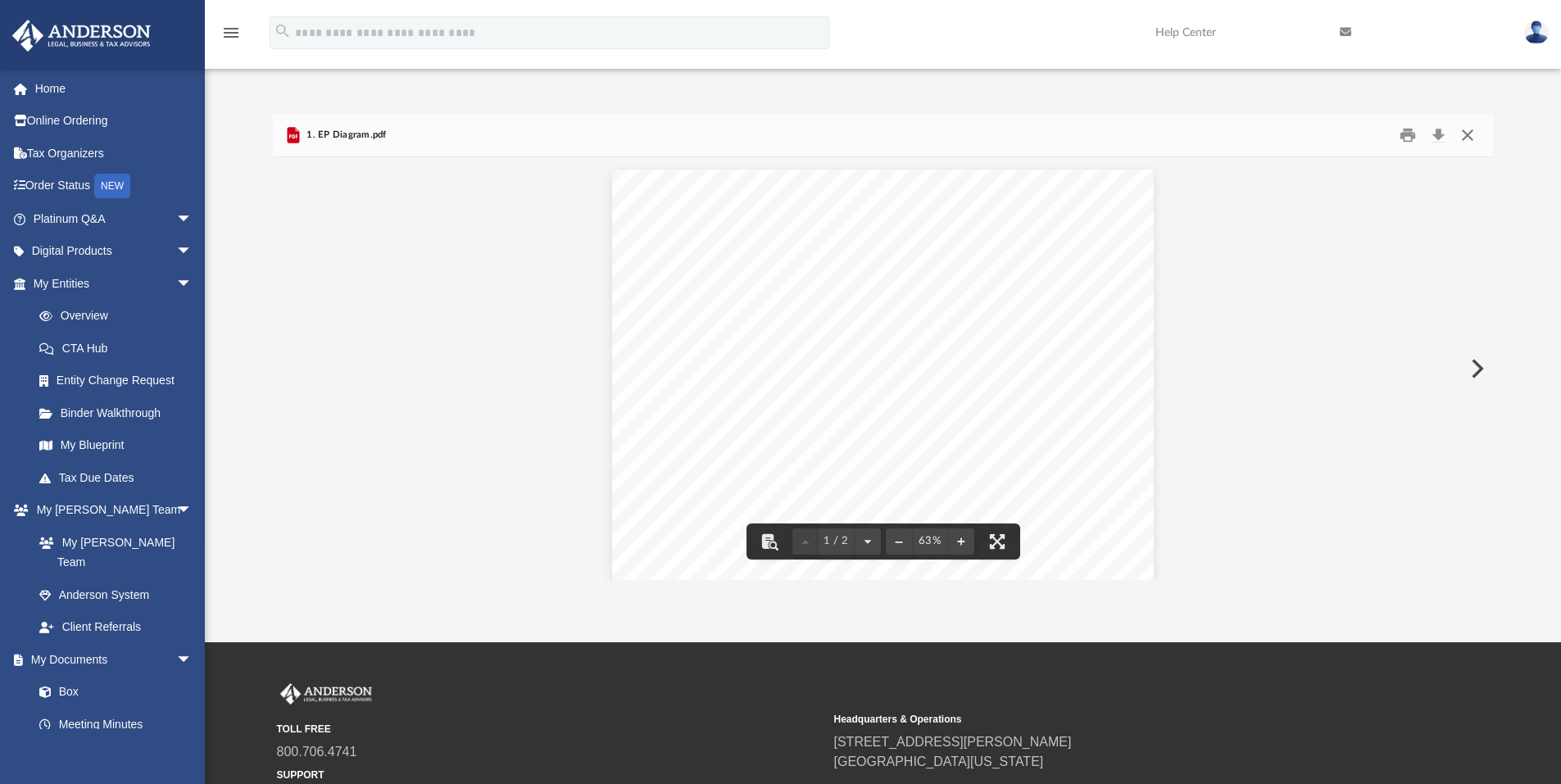
click at [1464, 137] on button "Close" at bounding box center [1467, 136] width 30 height 26
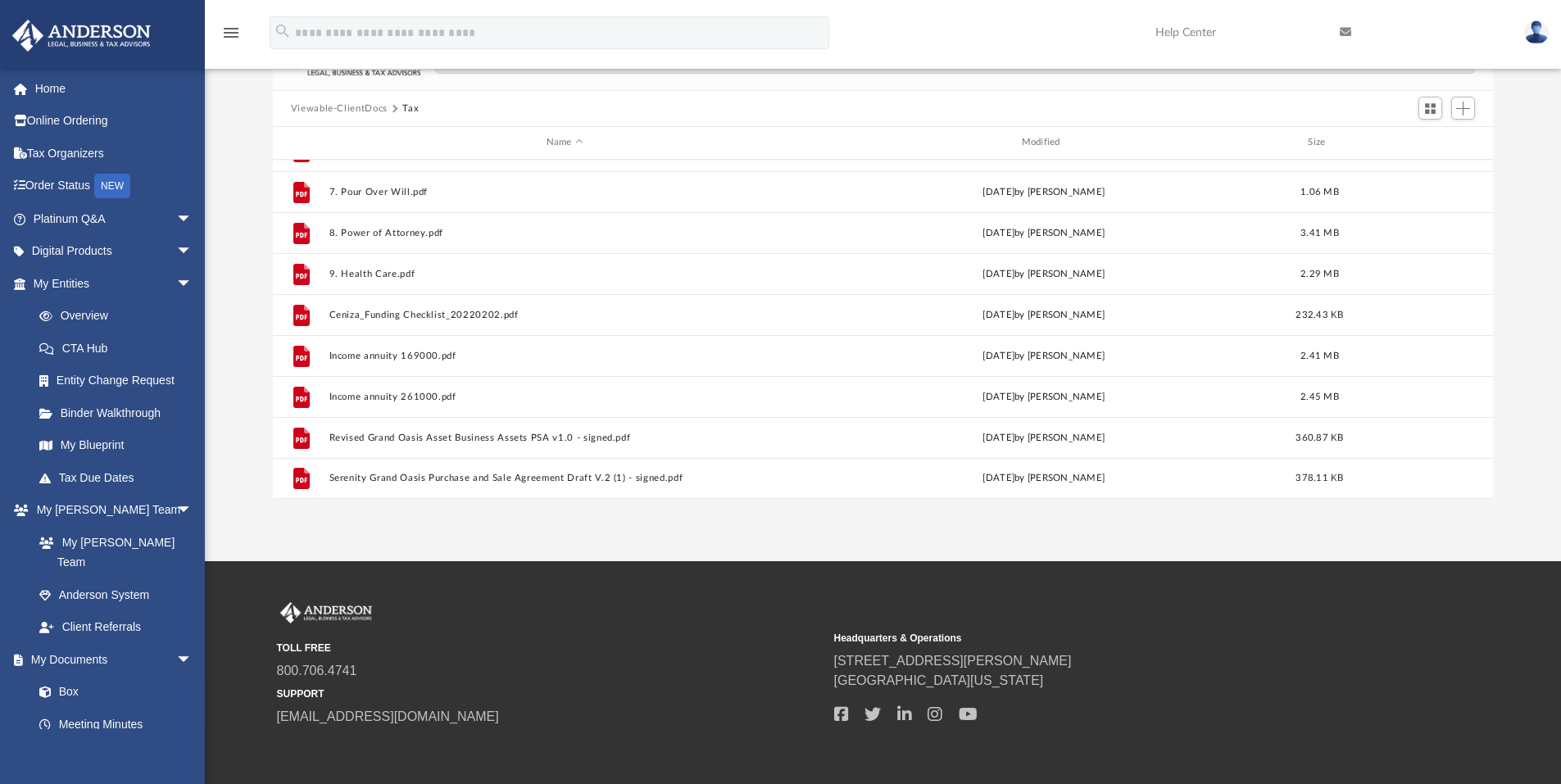
scroll to position [82, 0]
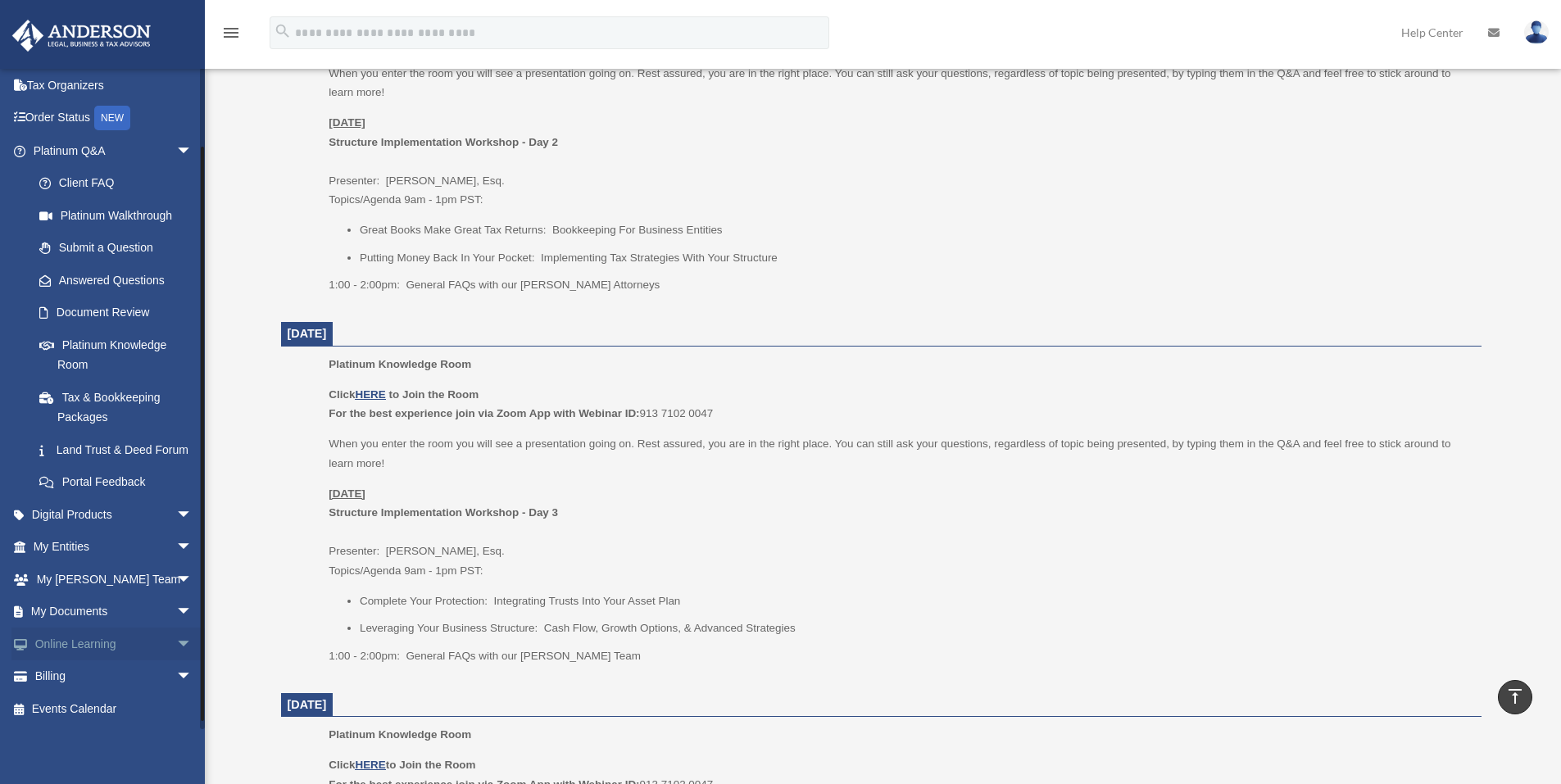
scroll to position [88, 0]
click at [101, 615] on link "My Documents arrow_drop_down" at bounding box center [114, 611] width 206 height 33
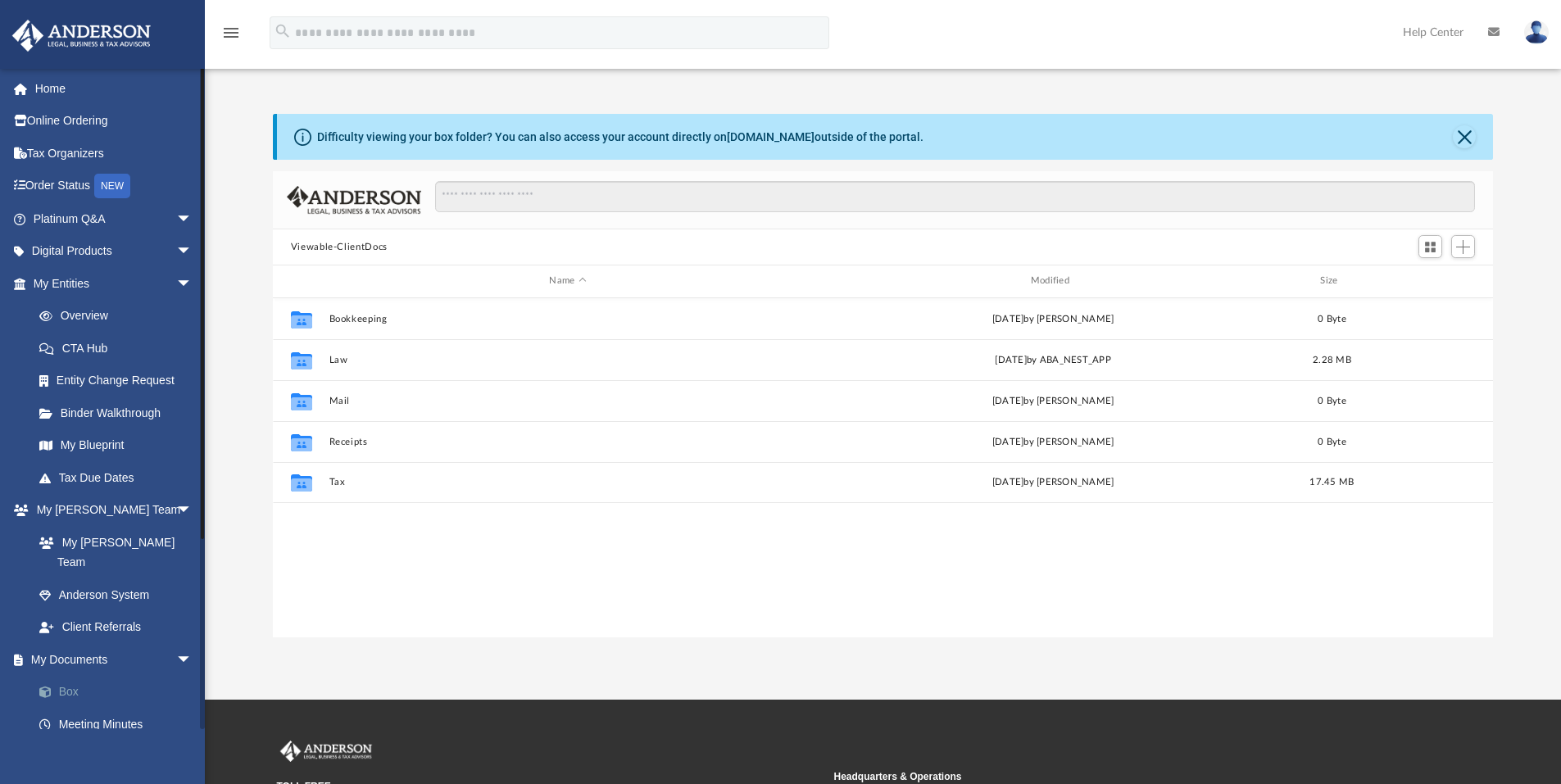
scroll to position [360, 1207]
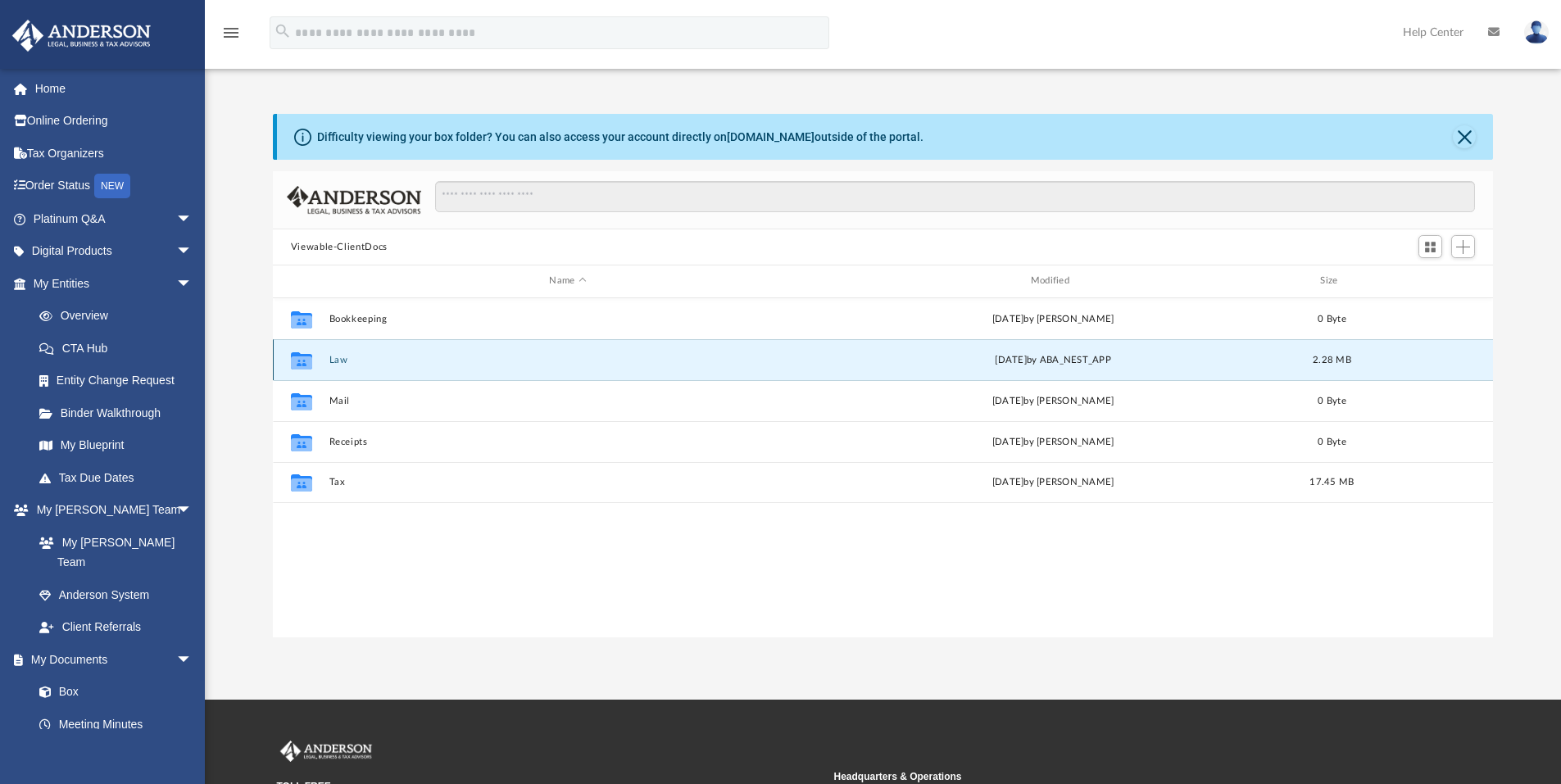
click at [339, 357] on button "Law" at bounding box center [567, 359] width 478 height 11
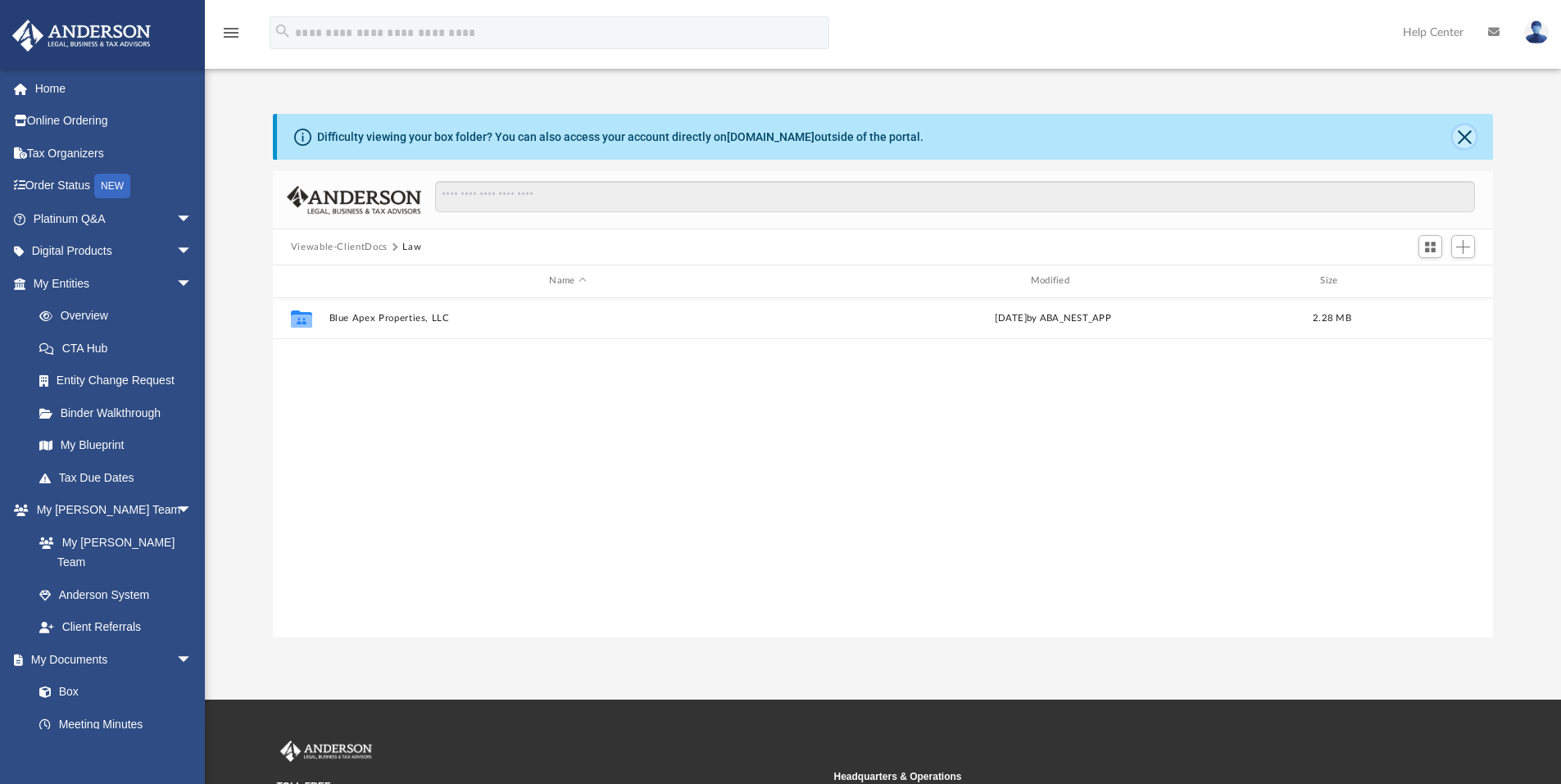
click at [1469, 136] on button "Close" at bounding box center [1463, 136] width 23 height 23
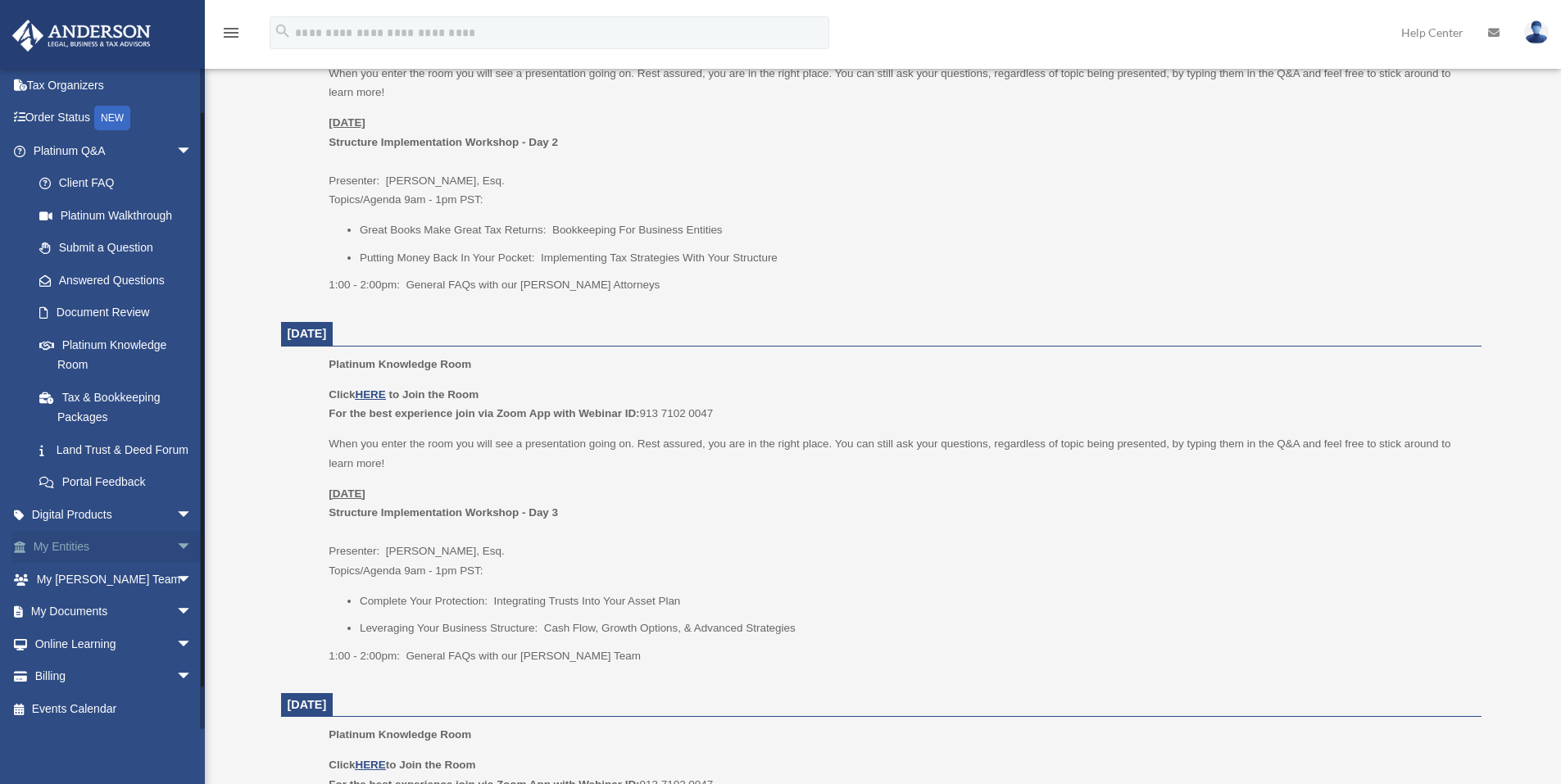
scroll to position [88, 0]
click at [154, 609] on link "My Documents arrow_drop_down" at bounding box center [114, 611] width 206 height 33
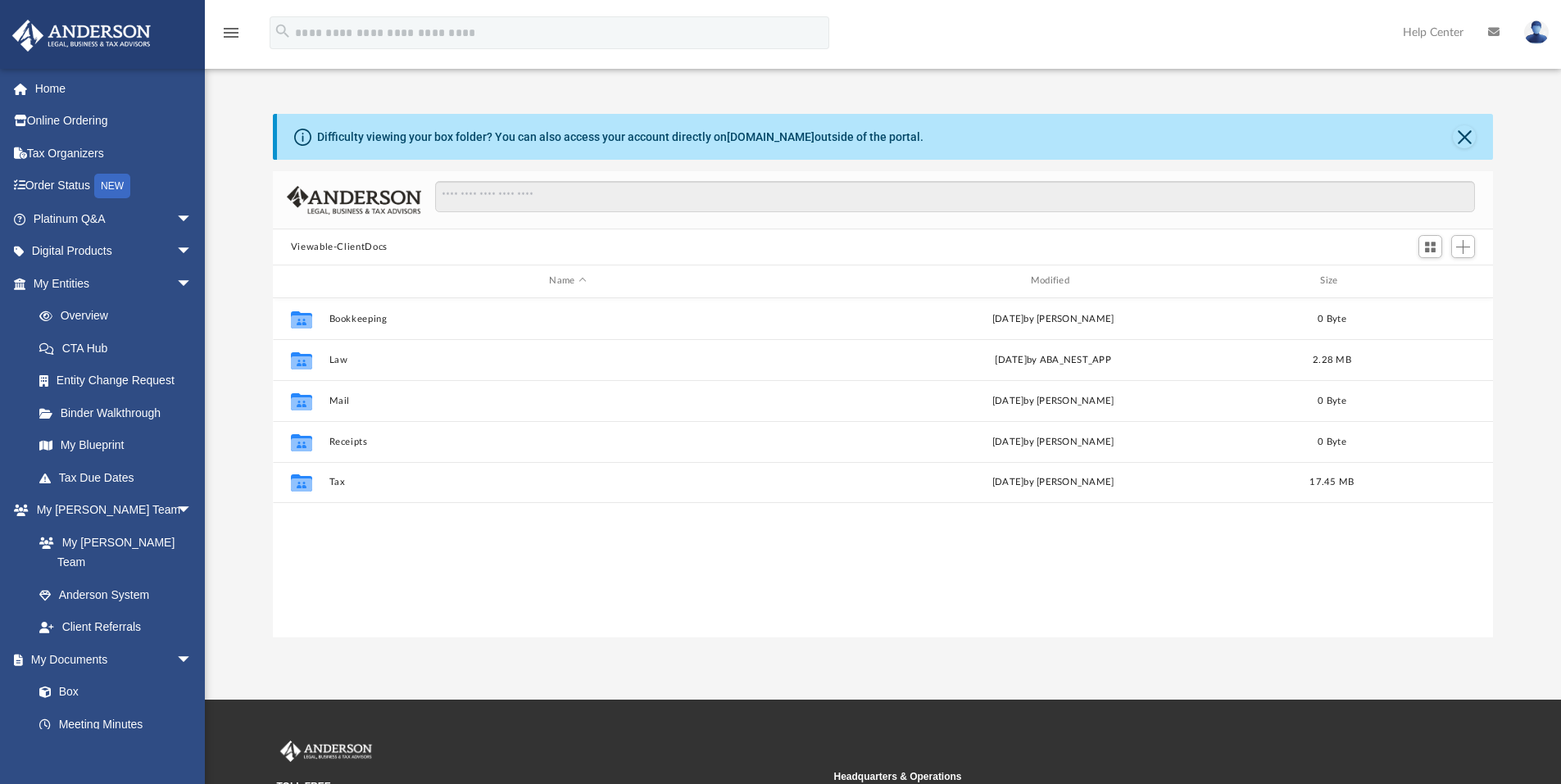
scroll to position [360, 1207]
click at [85, 676] on link "Box" at bounding box center [119, 691] width 194 height 33
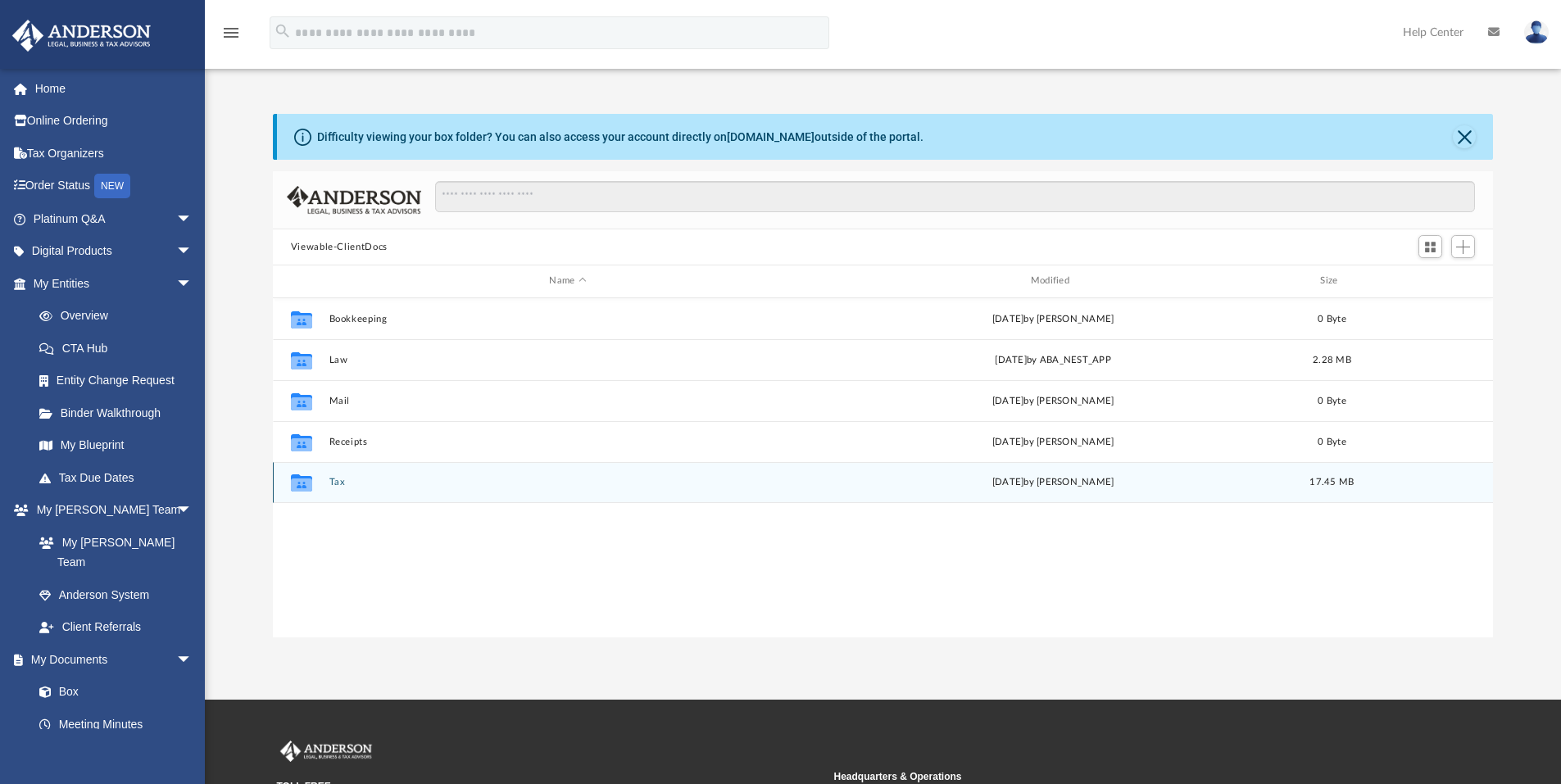
click at [300, 483] on icon "grid" at bounding box center [302, 482] width 22 height 17
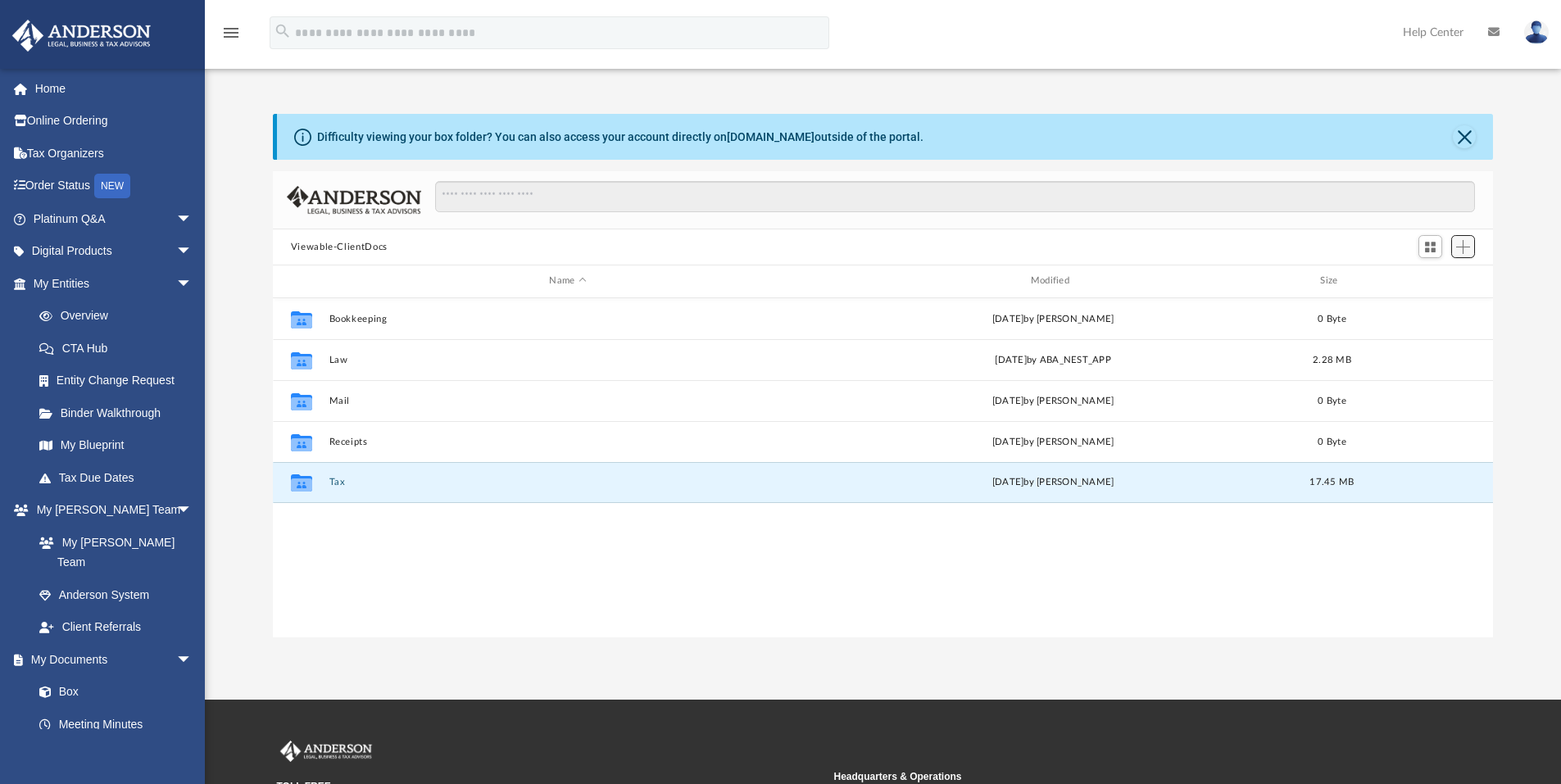
click at [1458, 255] on button "Add" at bounding box center [1462, 246] width 25 height 23
click at [1426, 312] on li "New Folder" at bounding box center [1439, 304] width 52 height 17
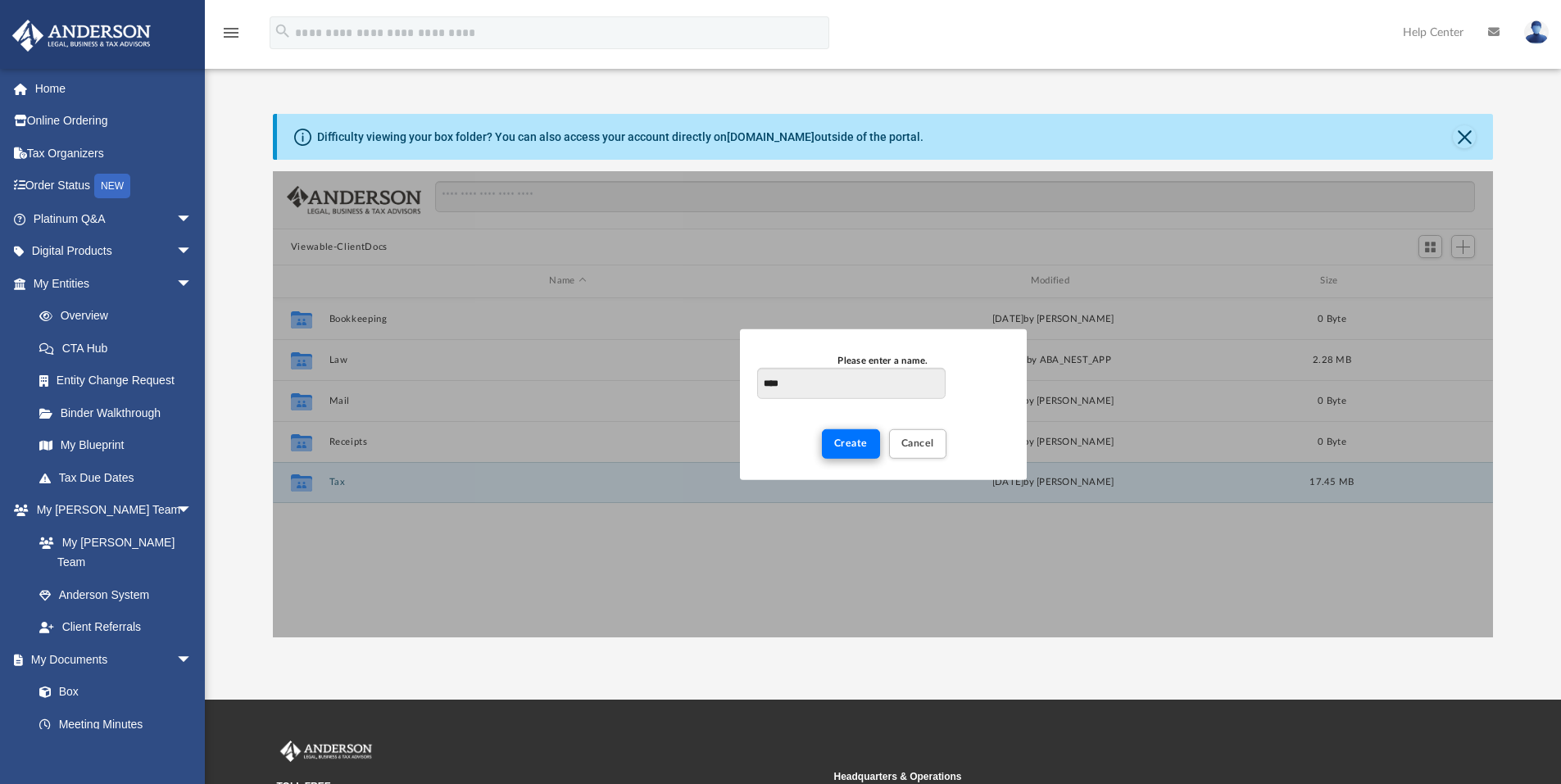
type input "****"
click at [868, 450] on button "Create" at bounding box center [850, 443] width 58 height 29
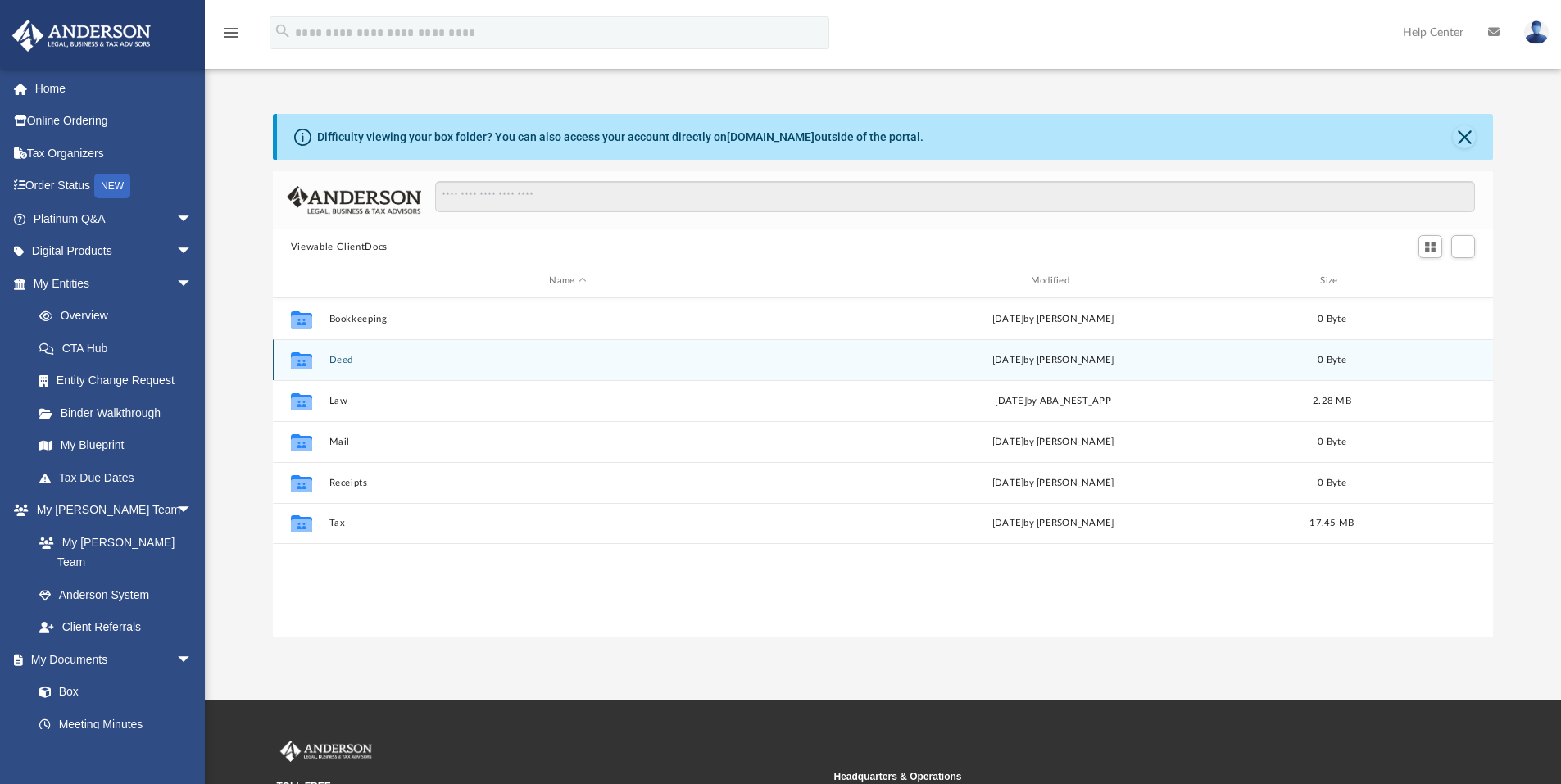
click at [333, 359] on button "Deed" at bounding box center [567, 359] width 478 height 11
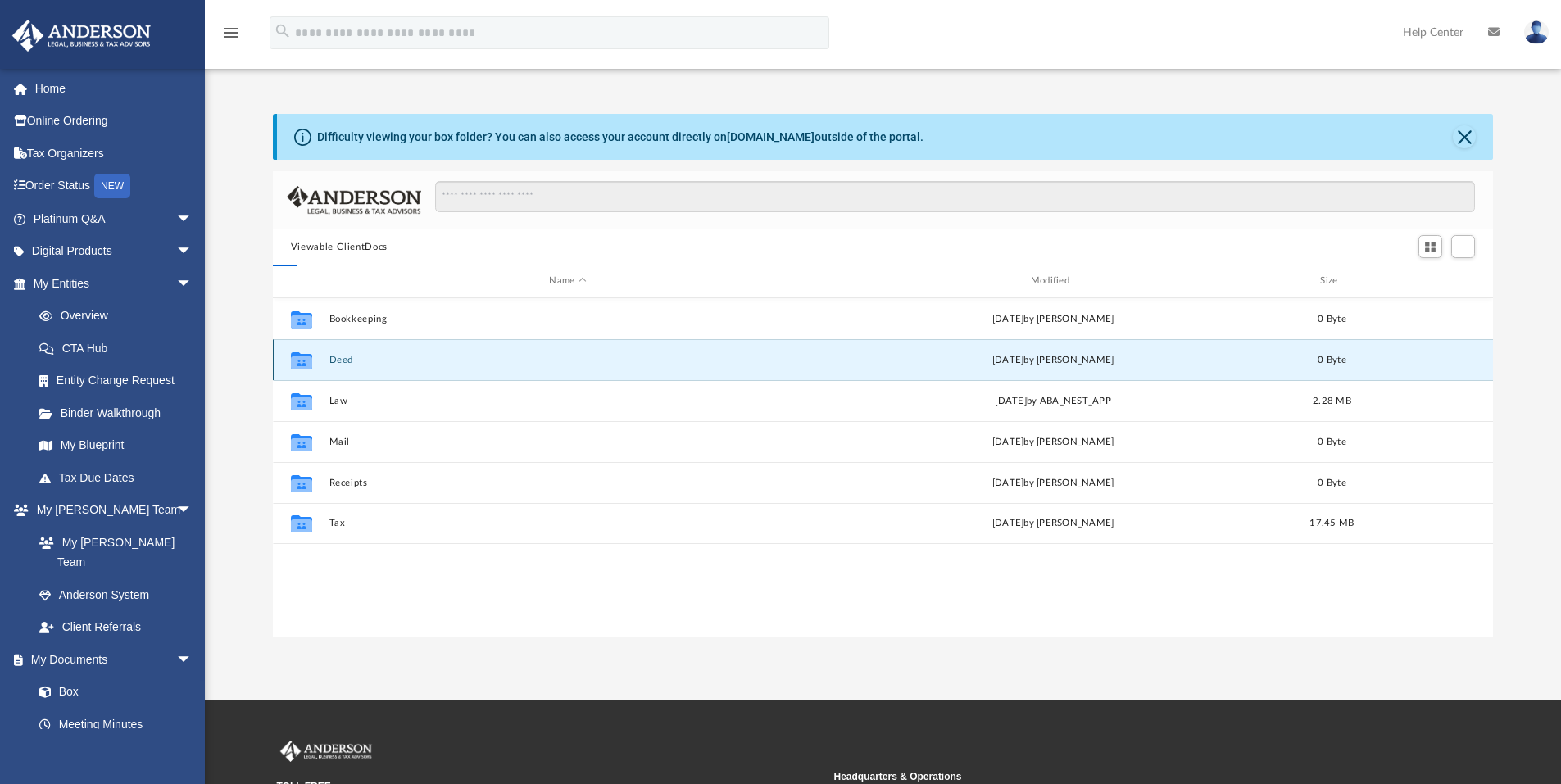
click at [333, 359] on button "Deed" at bounding box center [567, 359] width 478 height 11
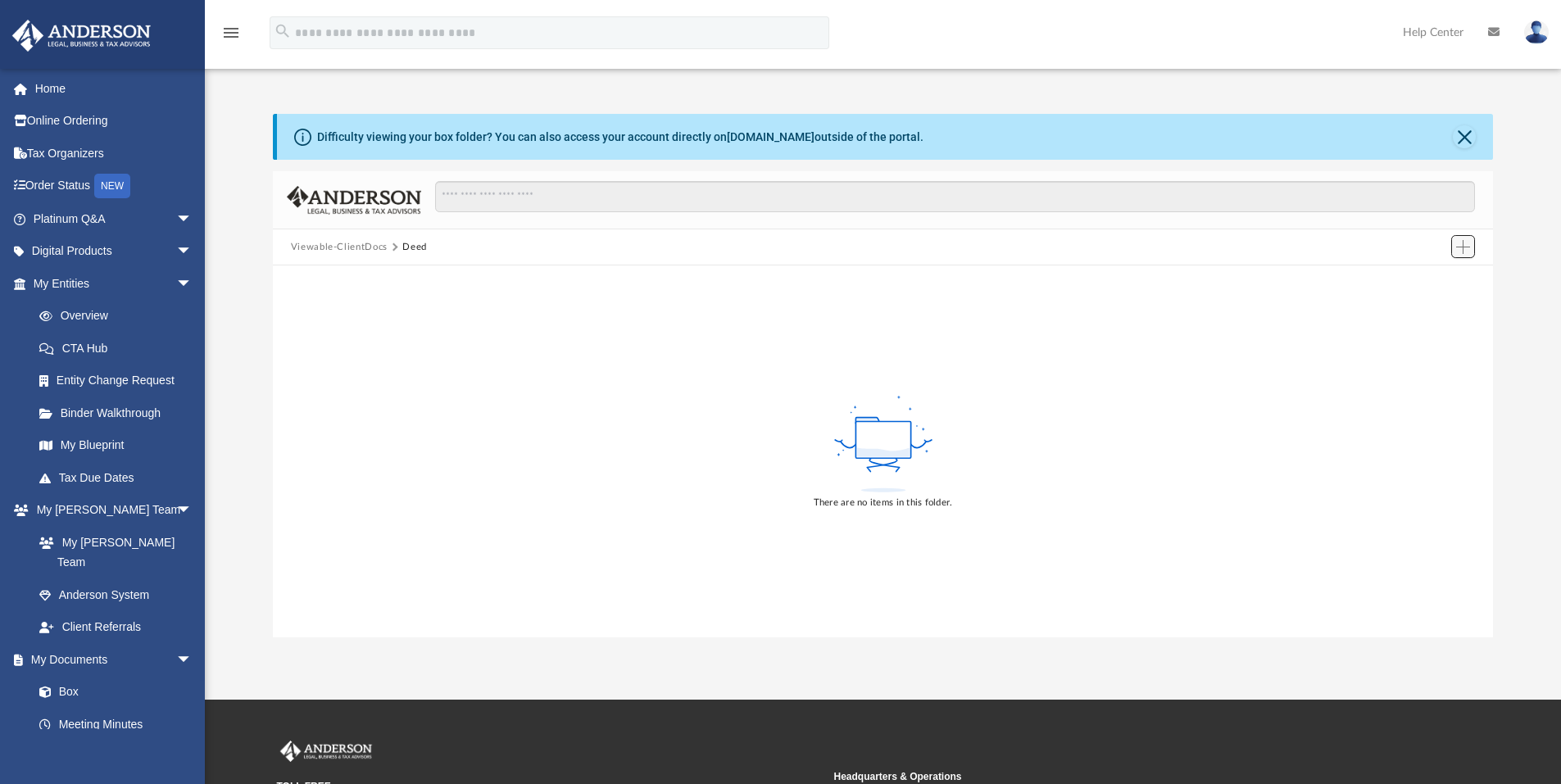
click at [1461, 245] on span "Add" at bounding box center [1462, 247] width 14 height 14
click at [1426, 278] on li "Upload" at bounding box center [1439, 279] width 52 height 17
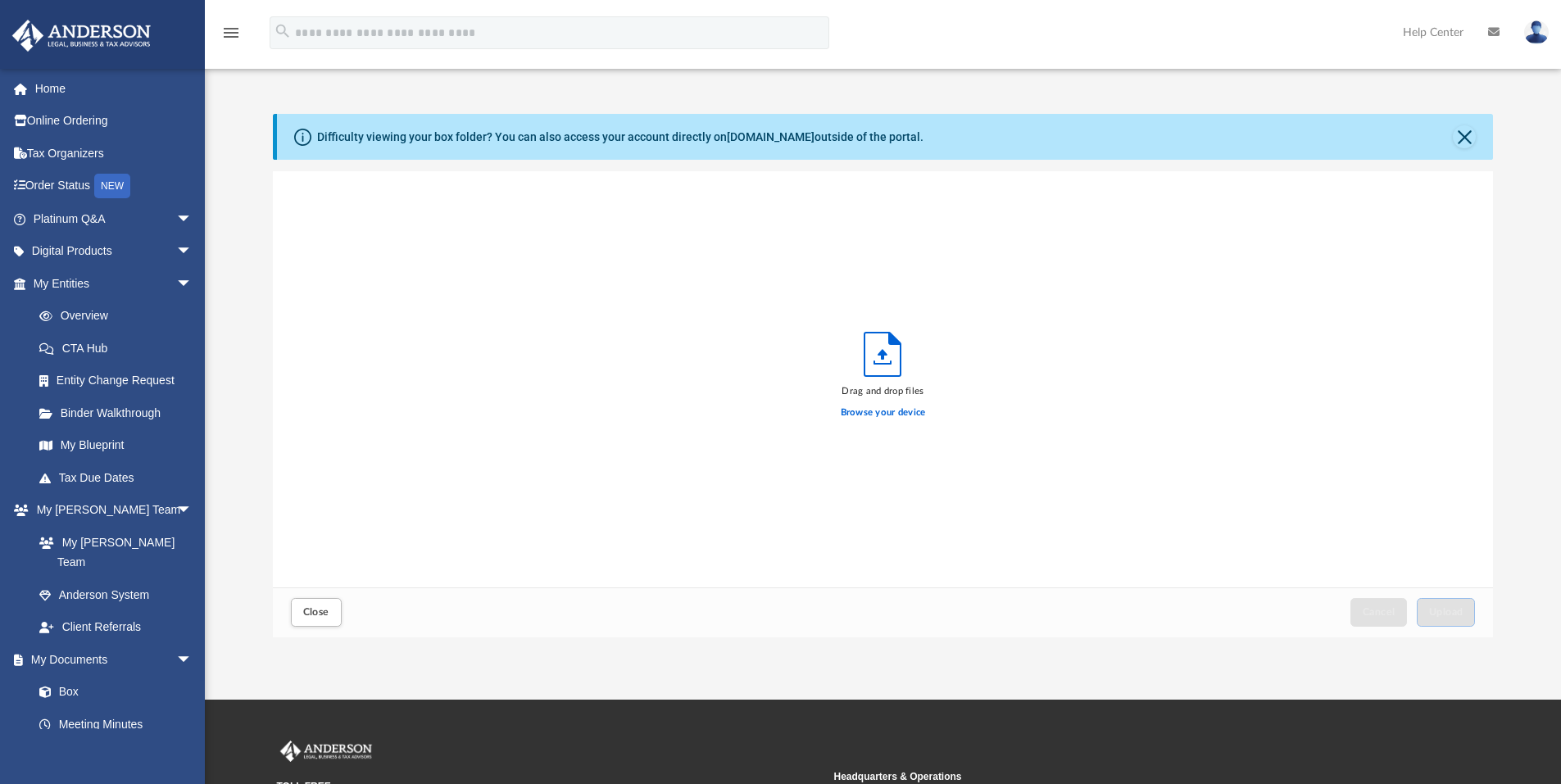
scroll to position [403, 1207]
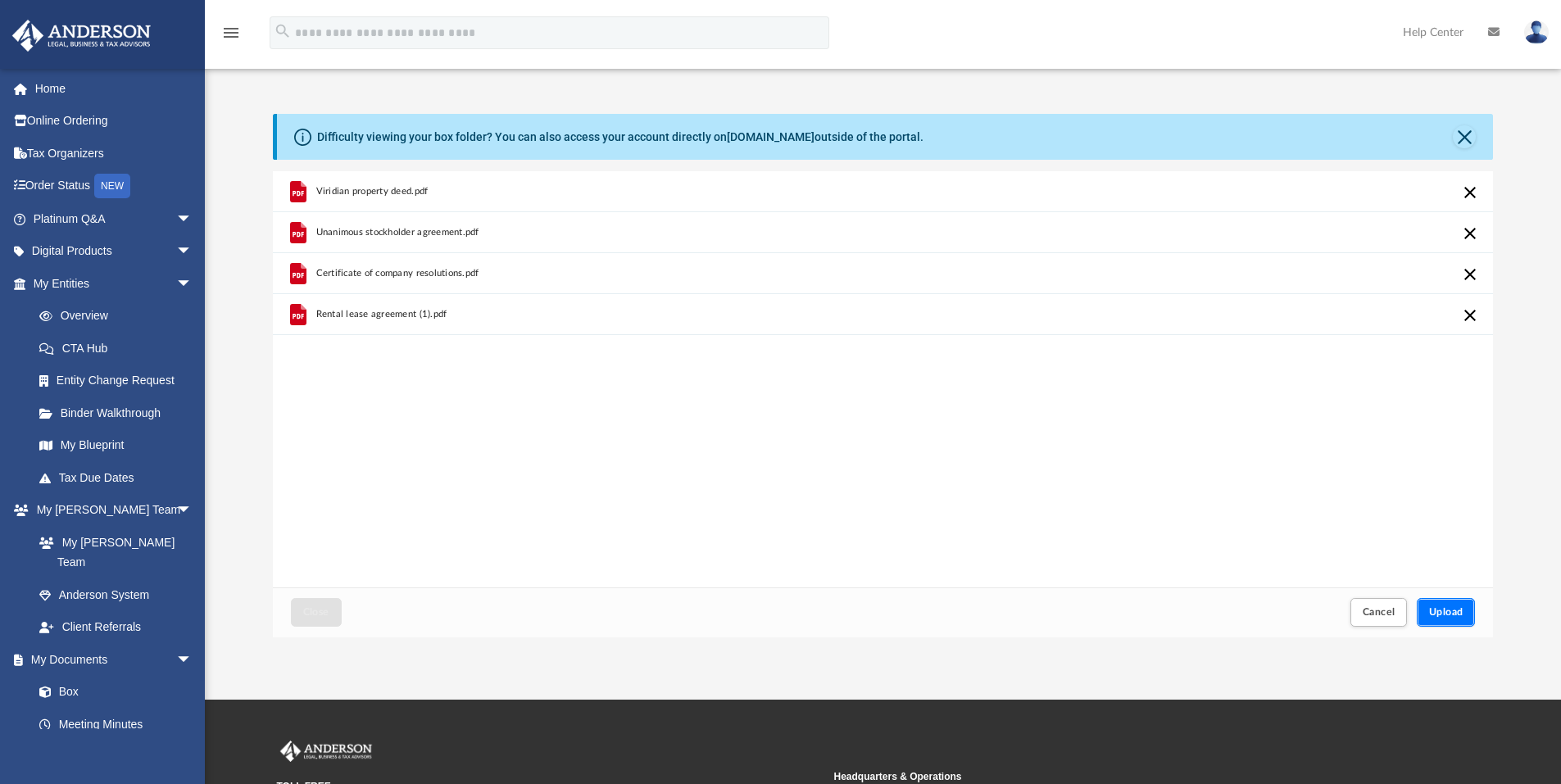
click at [1429, 610] on span "Upload" at bounding box center [1446, 612] width 34 height 10
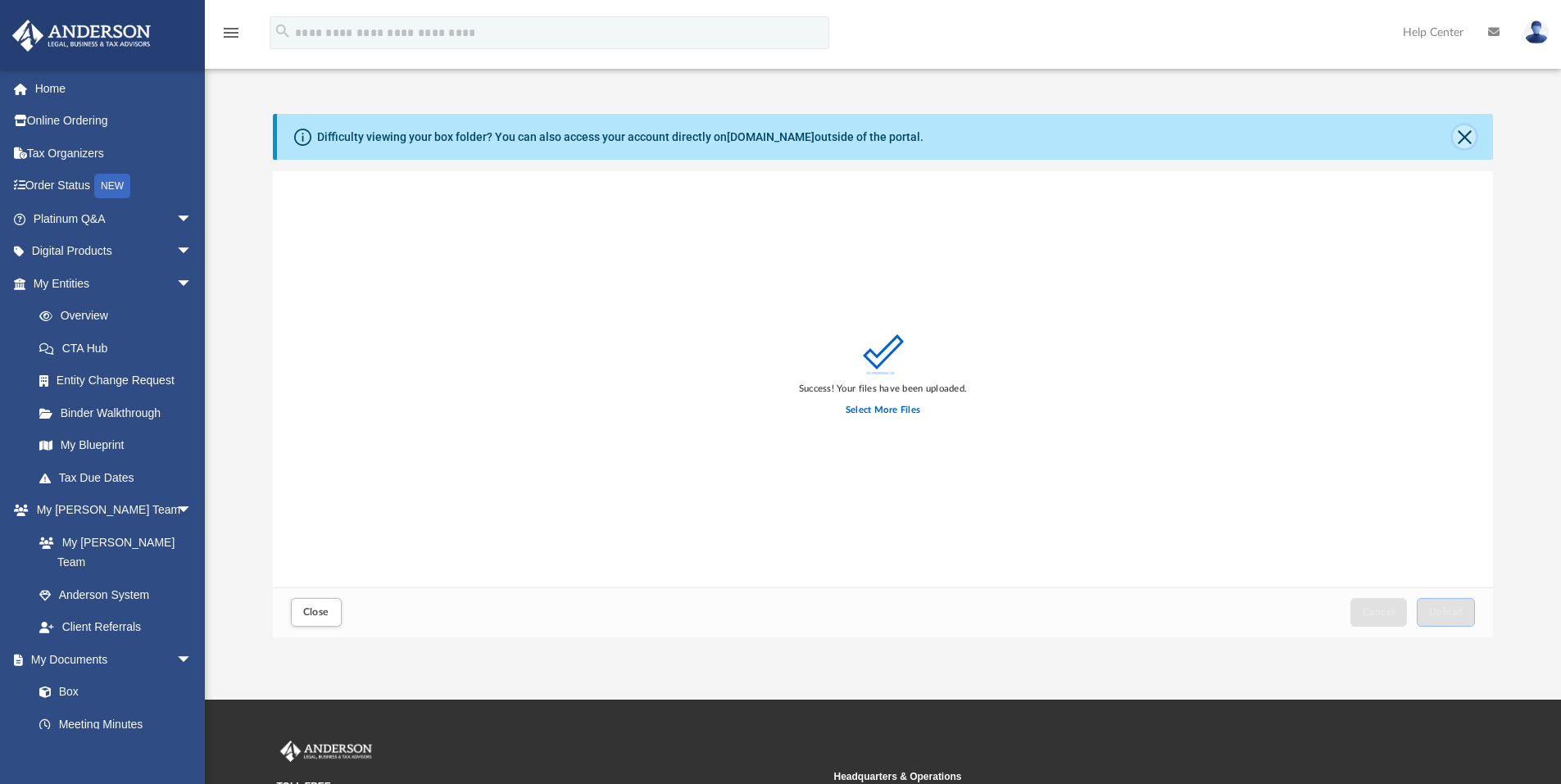
click at [1467, 135] on button "Close" at bounding box center [1463, 136] width 23 height 23
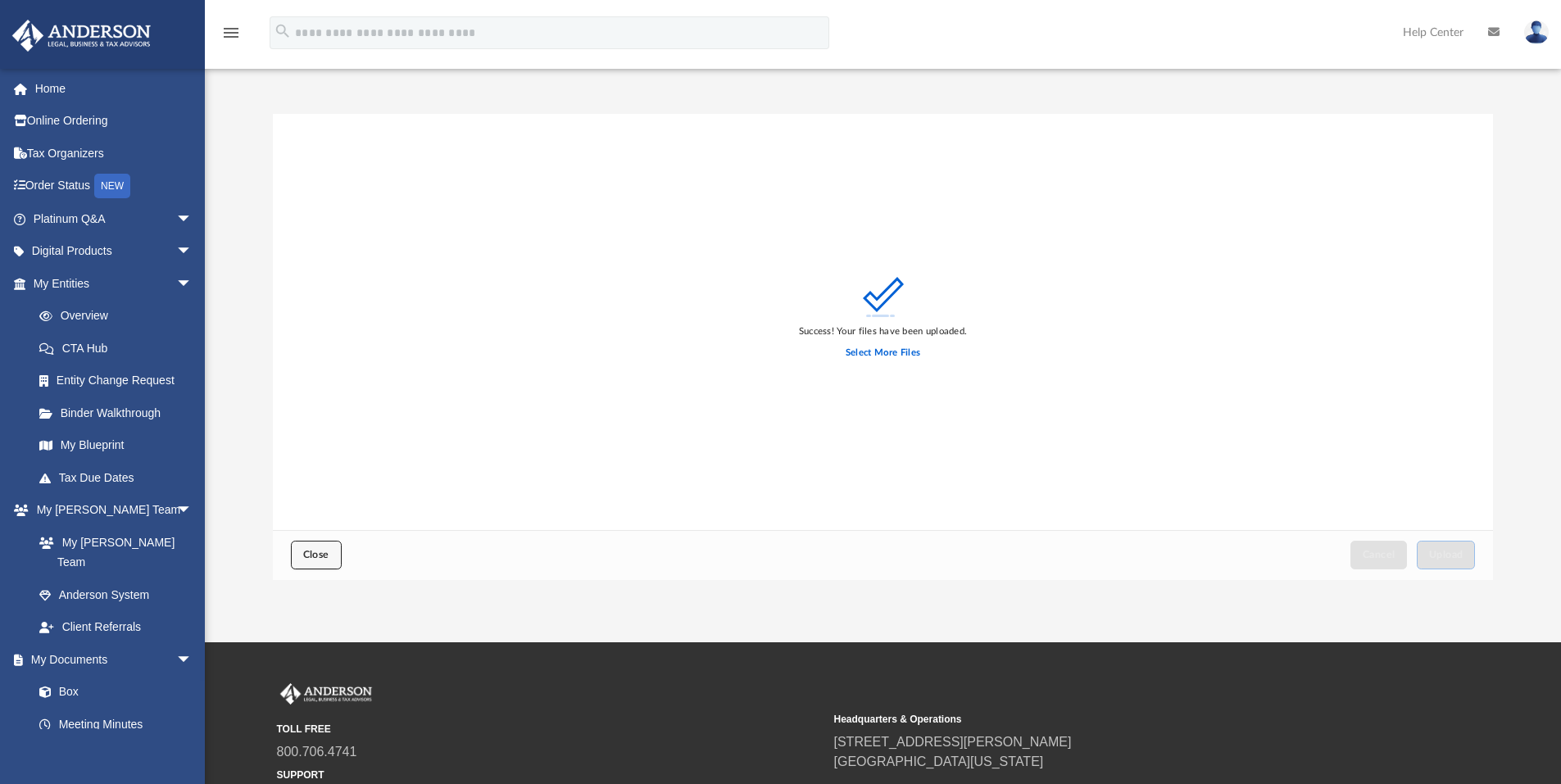
click at [325, 549] on button "Close" at bounding box center [316, 555] width 51 height 29
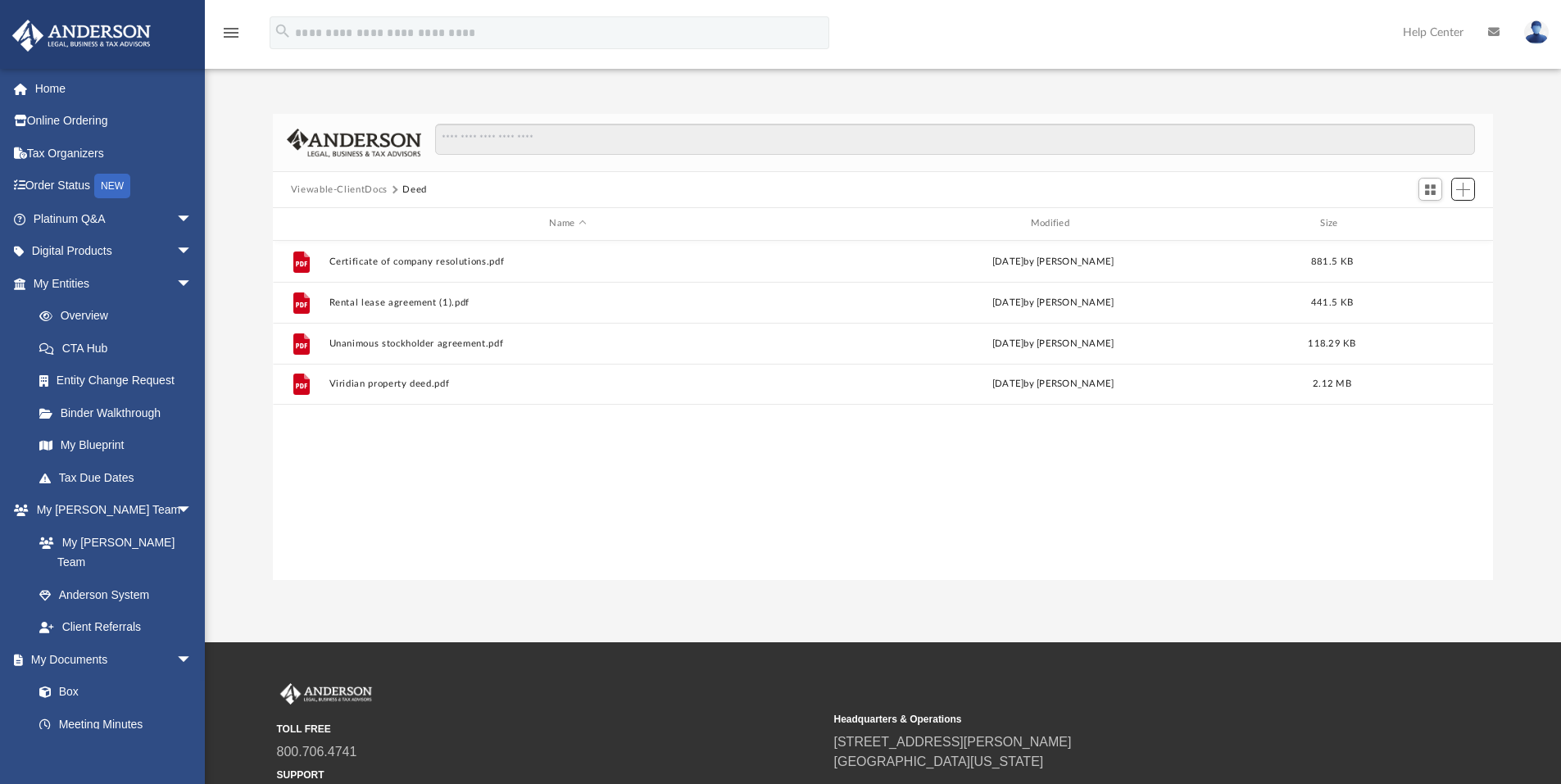
scroll to position [360, 1207]
click at [327, 555] on div "File Certificate of company resolutions.pdf today by Adolfo Ceniza 881.5 KB Fil…" at bounding box center [883, 410] width 1221 height 339
click at [89, 676] on link "Box" at bounding box center [119, 691] width 194 height 33
click at [74, 677] on link "Box" at bounding box center [119, 691] width 194 height 33
click at [76, 677] on link "Box" at bounding box center [119, 691] width 194 height 33
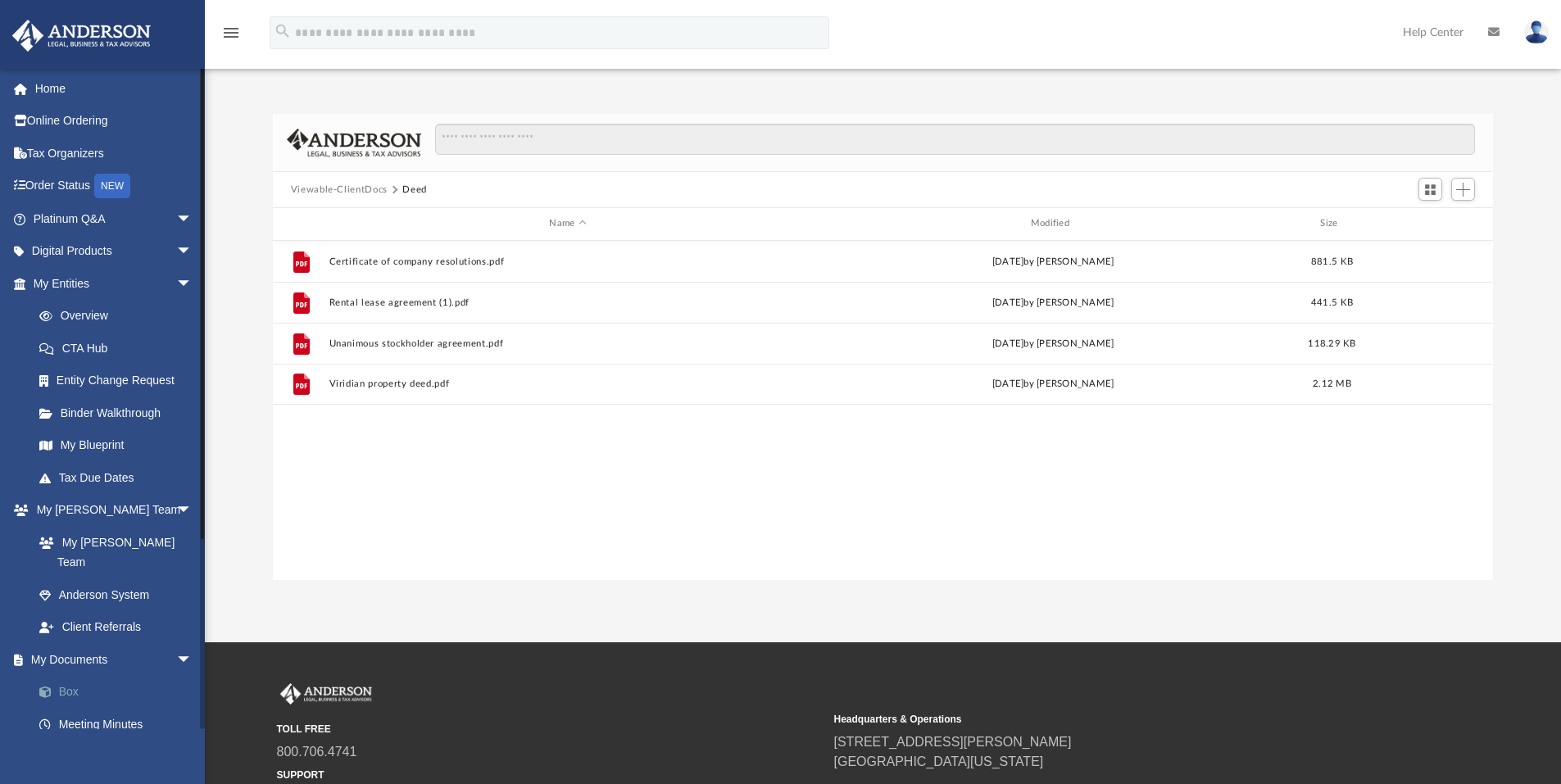
click at [80, 676] on link "Box" at bounding box center [119, 691] width 194 height 33
click at [78, 643] on link "My Documents arrow_drop_down" at bounding box center [114, 659] width 206 height 33
click at [65, 676] on link "Box" at bounding box center [119, 691] width 194 height 33
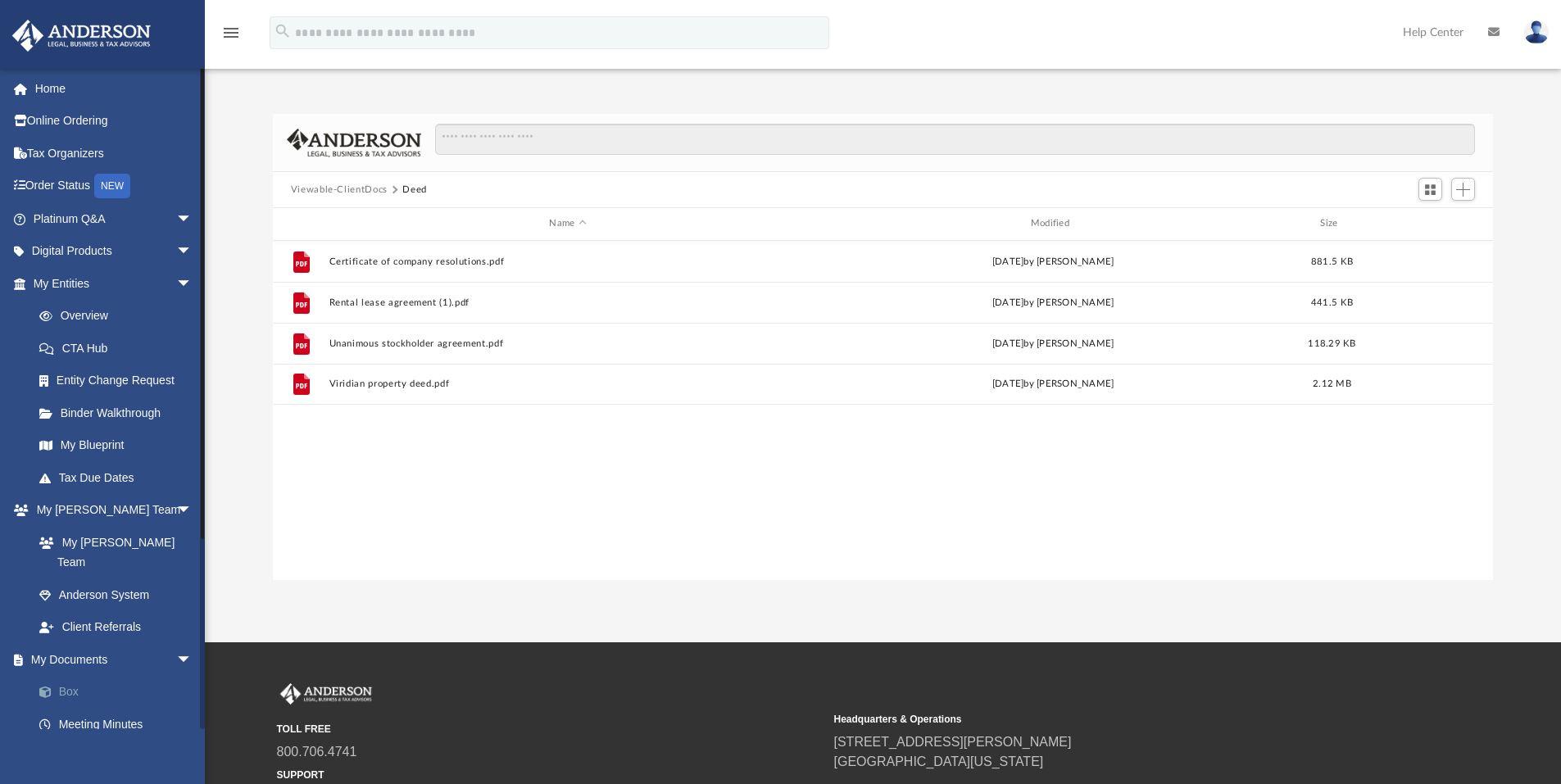
click at [65, 676] on link "Box" at bounding box center [119, 691] width 194 height 33
click at [1434, 183] on span "Switch to Grid View" at bounding box center [1430, 189] width 14 height 14
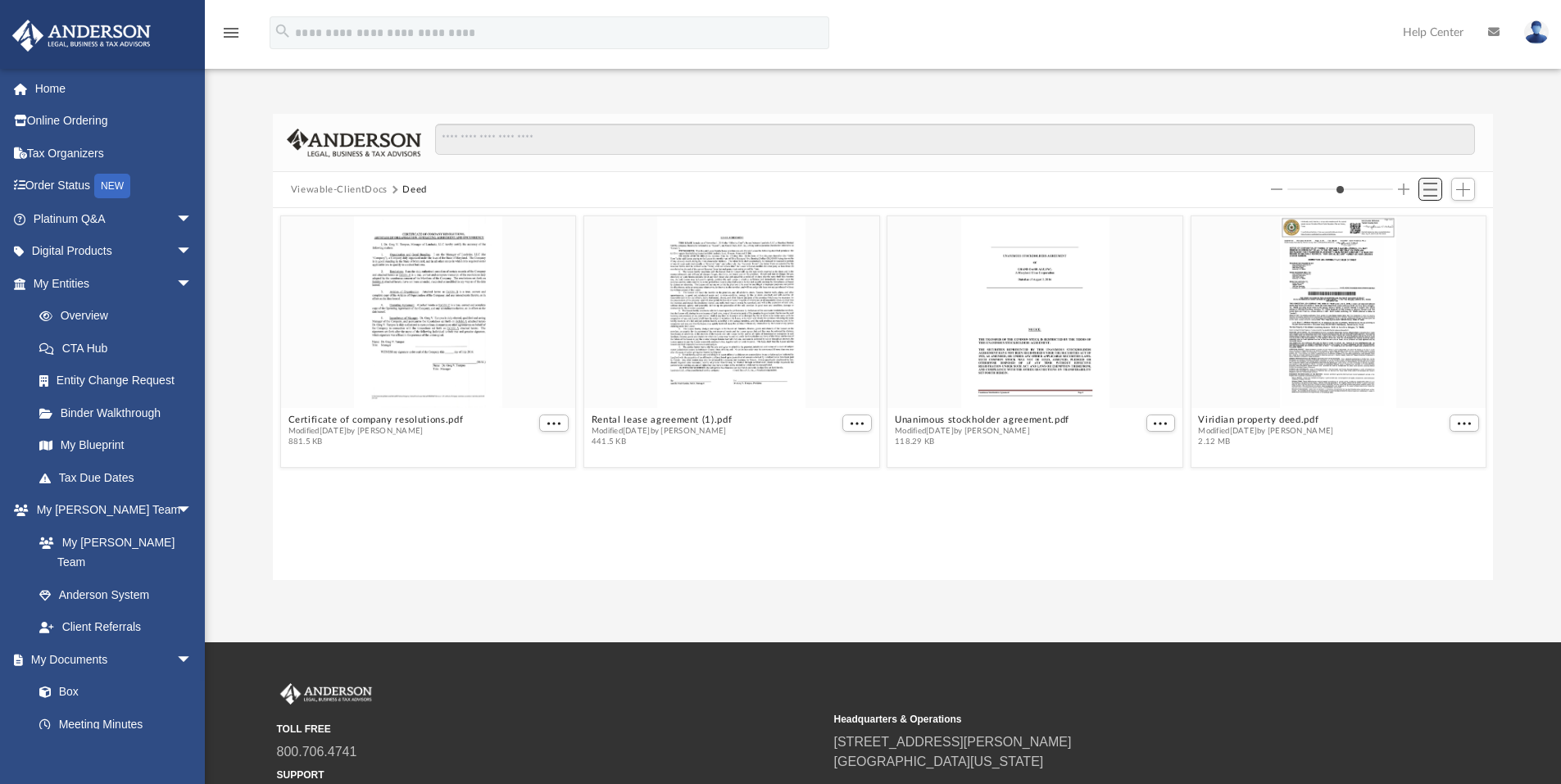
click at [1436, 193] on span "Switch to List View" at bounding box center [1430, 189] width 14 height 14
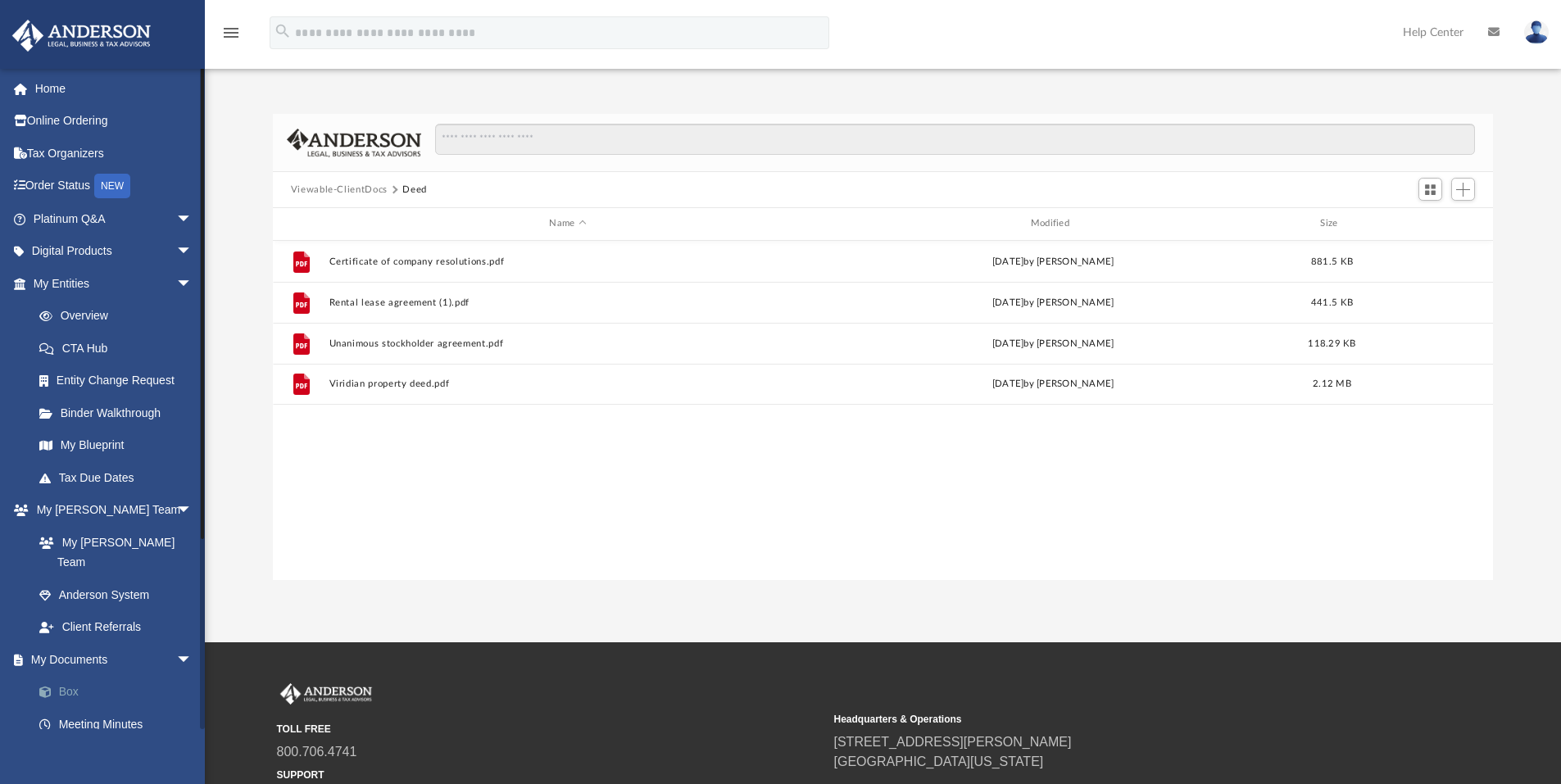
click at [80, 678] on link "Box" at bounding box center [119, 691] width 194 height 33
click at [48, 34] on img at bounding box center [81, 35] width 148 height 32
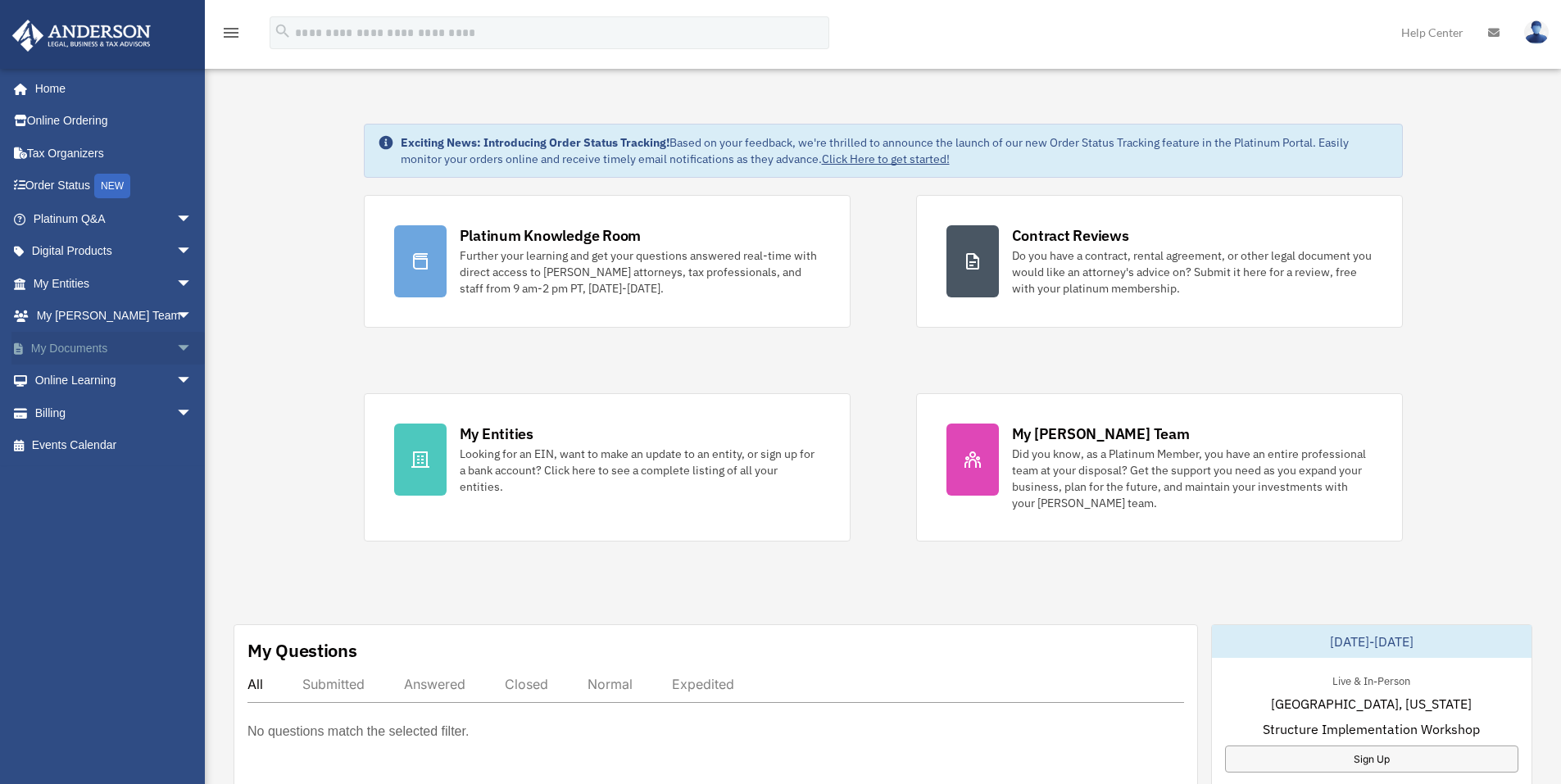
click at [75, 355] on link "My Documents arrow_drop_down" at bounding box center [114, 348] width 206 height 33
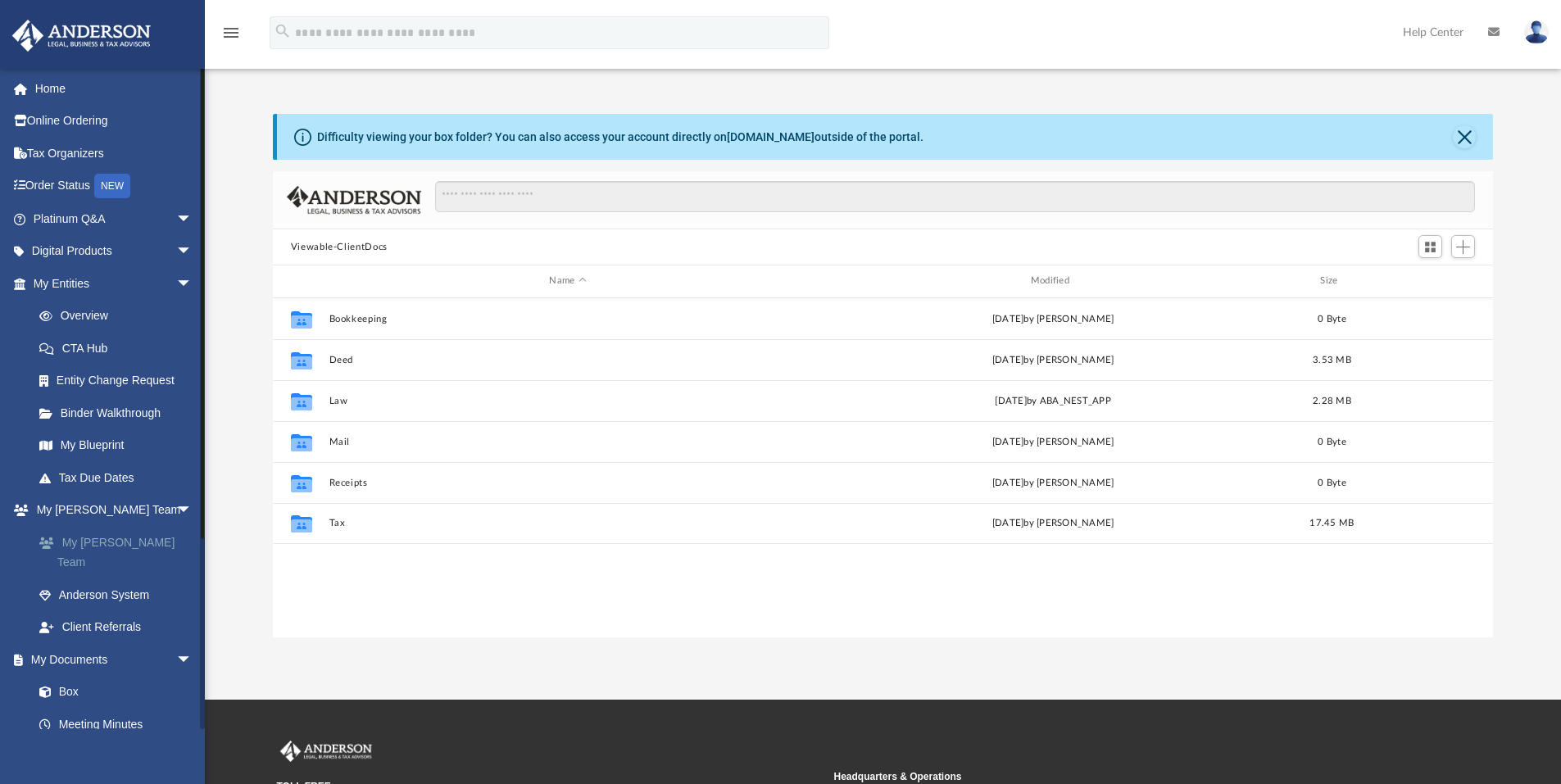
scroll to position [360, 1207]
